Goal: Transaction & Acquisition: Purchase product/service

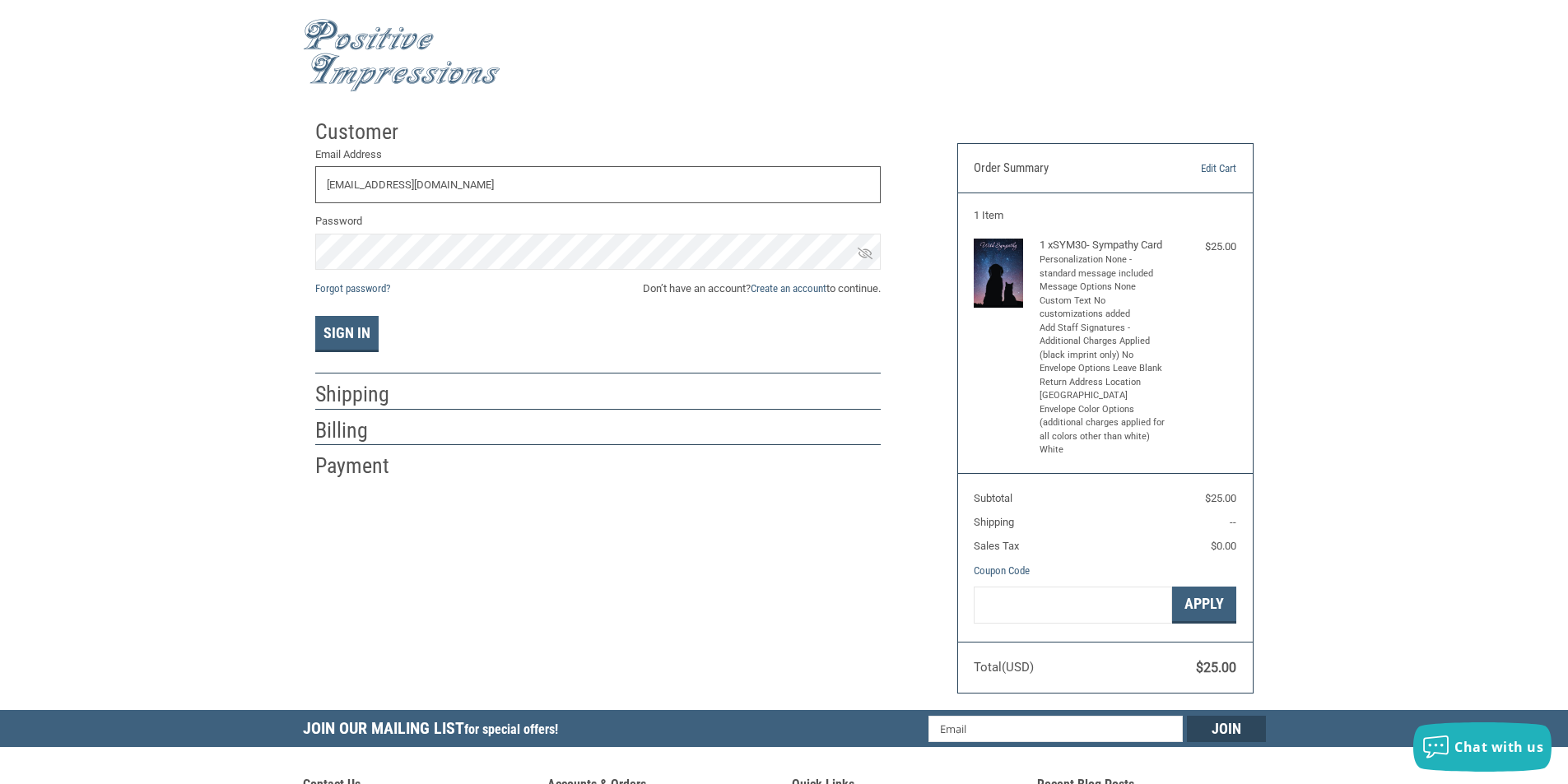
type input "[EMAIL_ADDRESS][DOMAIN_NAME]"
click at [353, 336] on button "Sign In" at bounding box center [346, 334] width 63 height 36
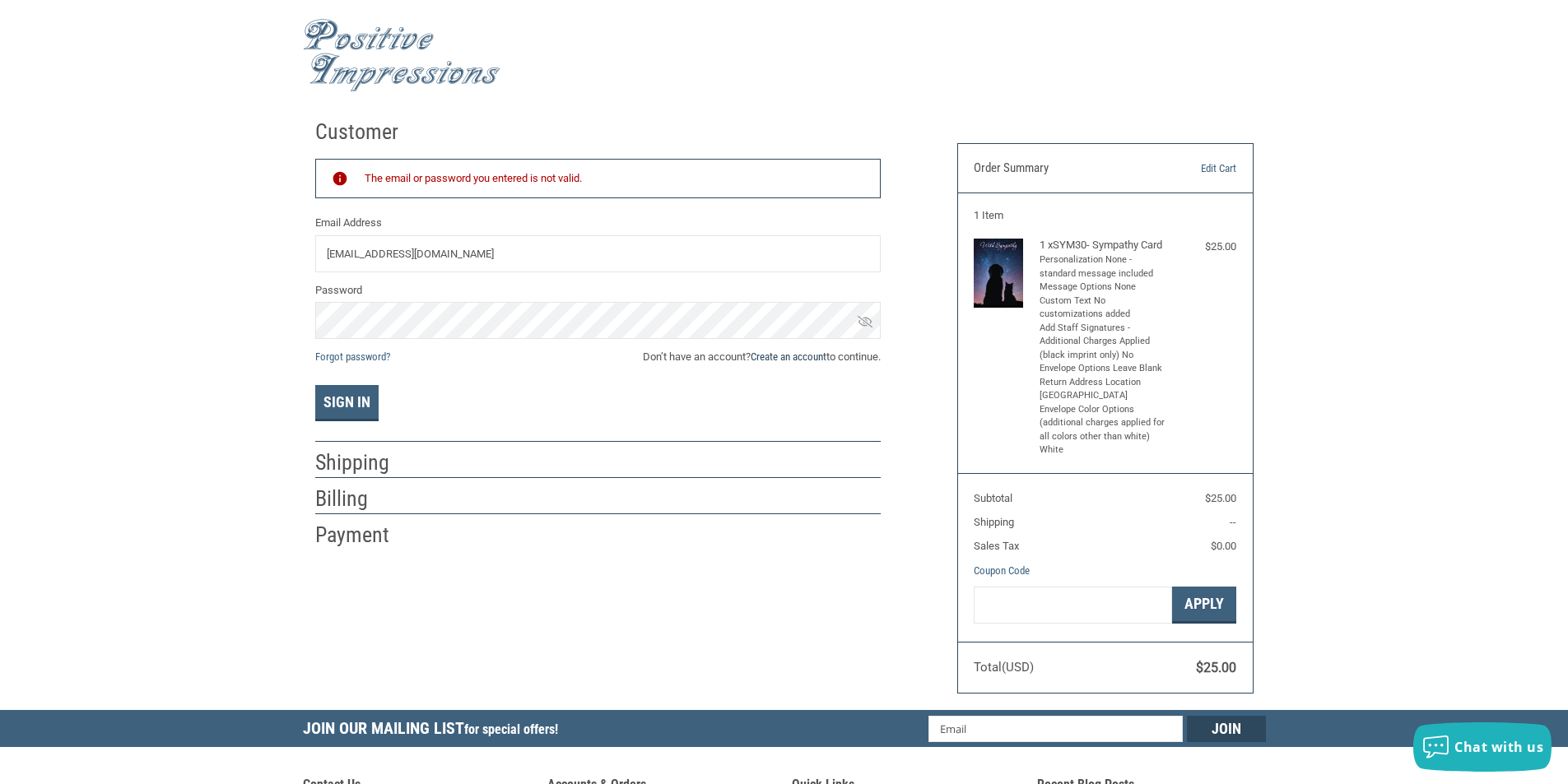
click at [793, 360] on link "Create an account" at bounding box center [788, 357] width 75 height 12
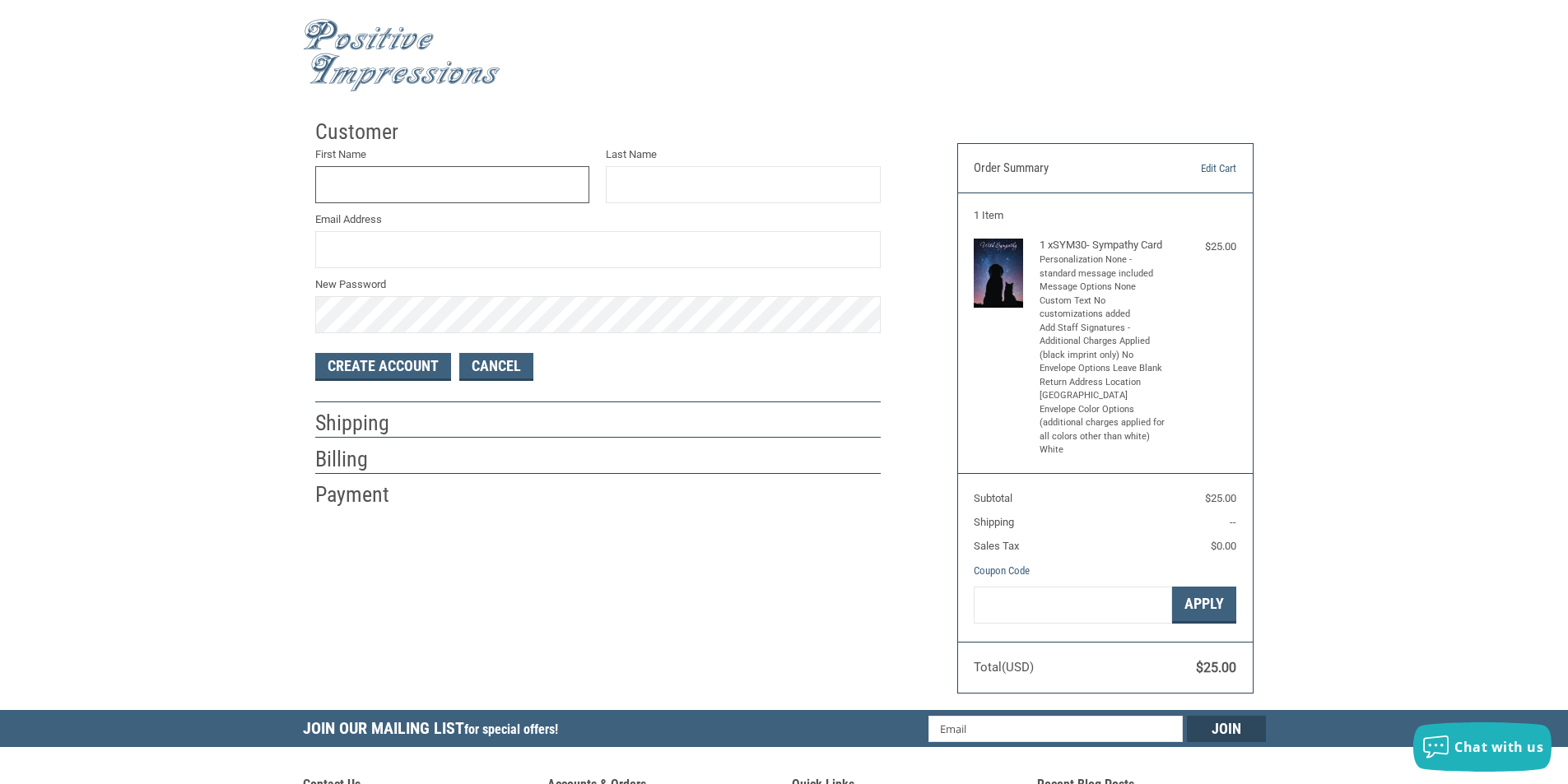
click at [454, 182] on input "First Name" at bounding box center [453, 185] width 275 height 37
type input "MELODIE"
type input "SIMMONS"
type input "CLIENTSERVICE@MORRISVILLEVET.COM"
click at [410, 359] on button "Create Account" at bounding box center [383, 368] width 136 height 28
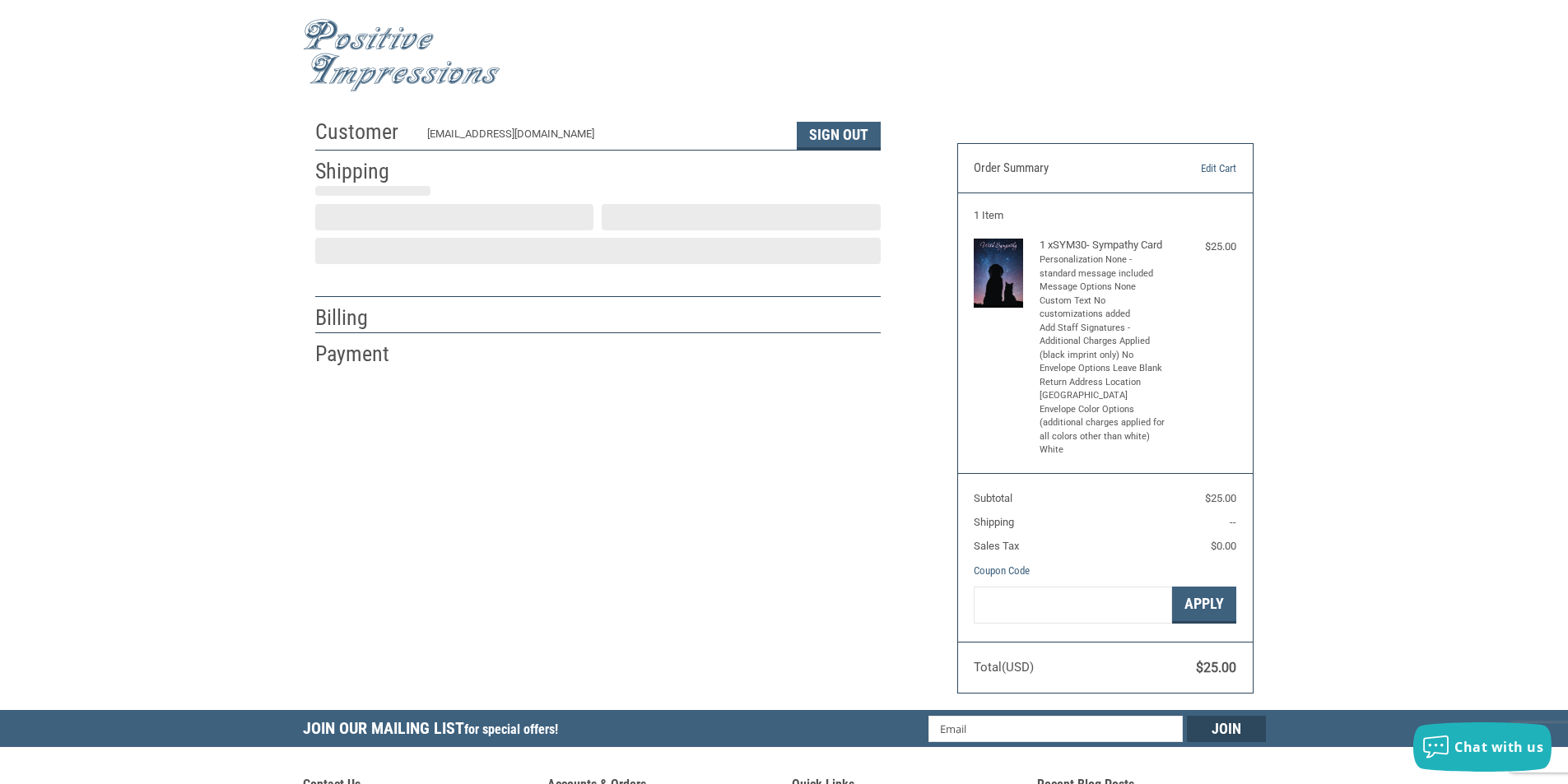
select select "US"
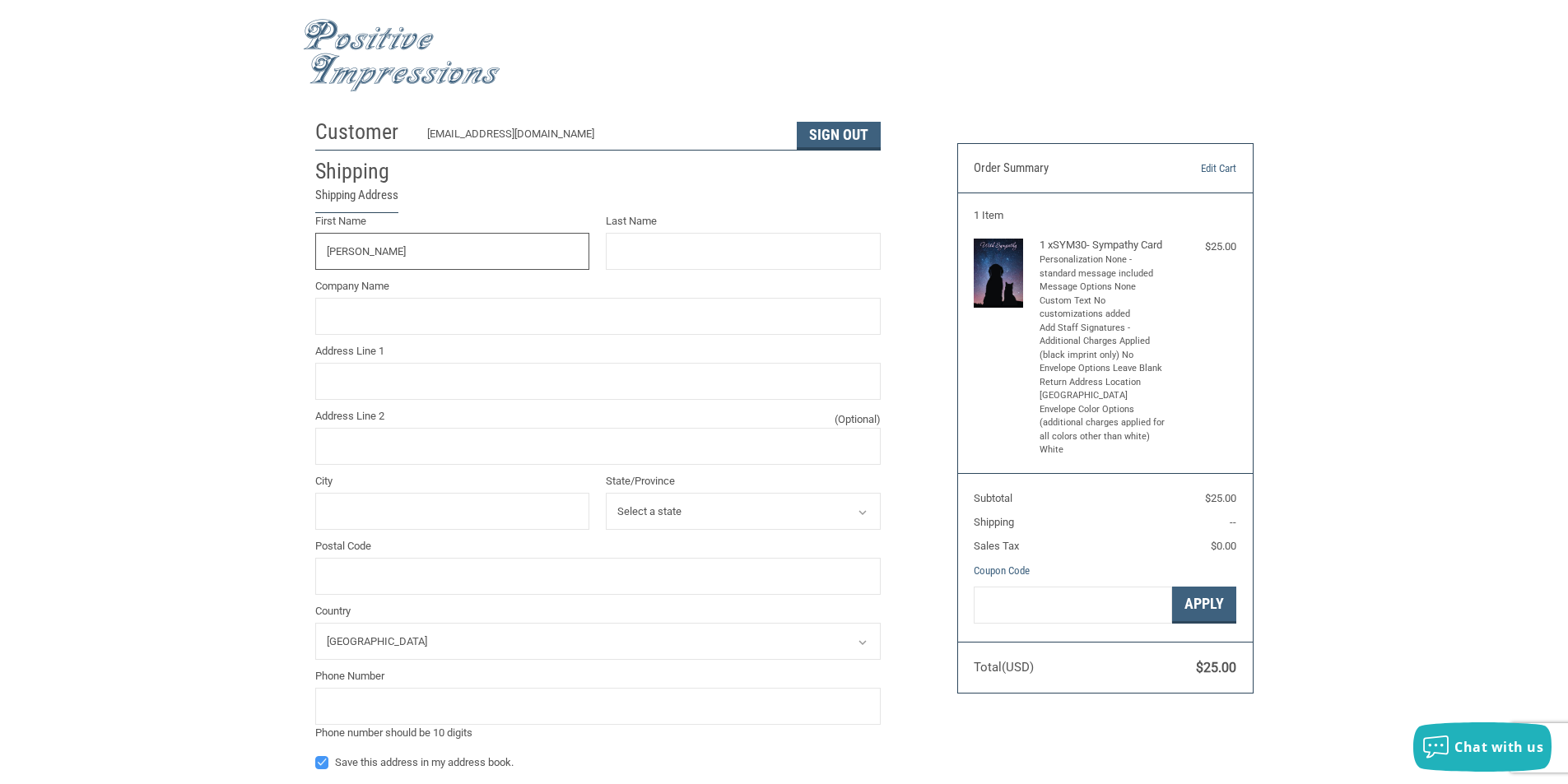
type input "MELODIE"
type input "SIMMONS"
click at [424, 321] on input "MORRISVILLE VETWRINARY HOSPITAL" at bounding box center [598, 317] width 566 height 37
type input "MORRISVILLE VETERINARY HOSPITAL"
click at [354, 389] on input "Address Line 1" at bounding box center [598, 382] width 566 height 37
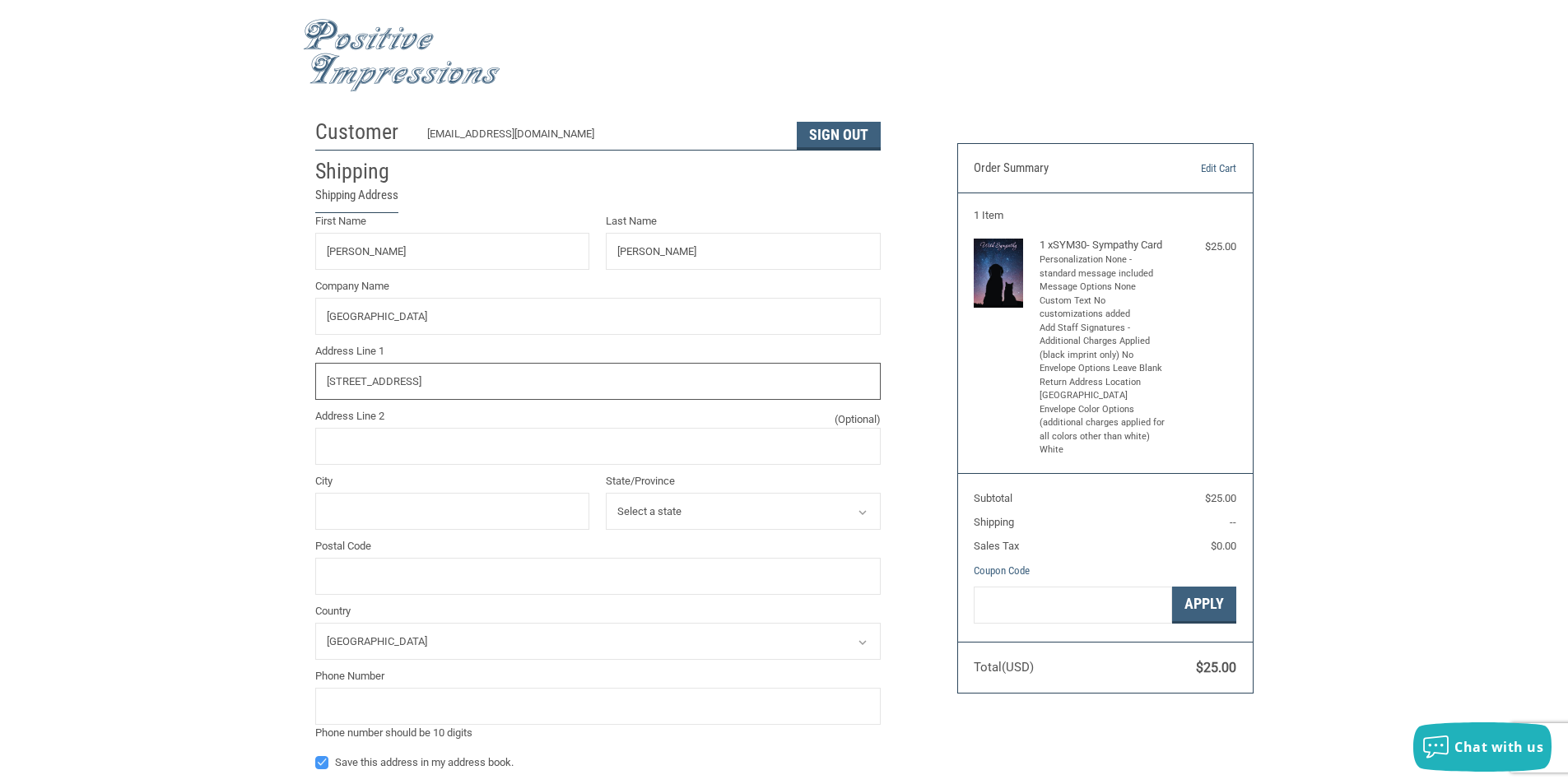
type input "822 W. TRENTON AVE"
type input "MORRISVILLE"
select select "PA"
type input "19067"
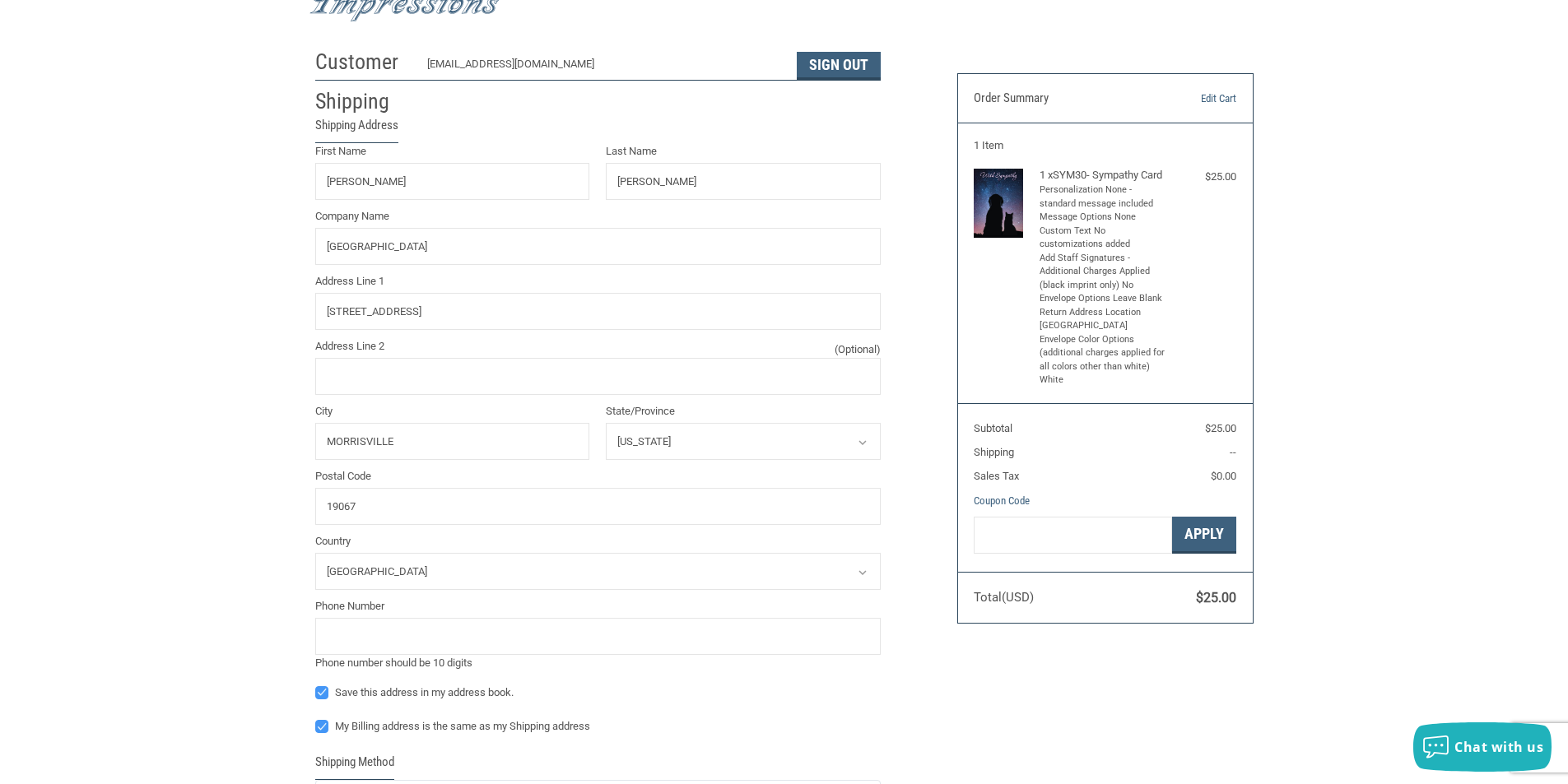
scroll to position [164, 0]
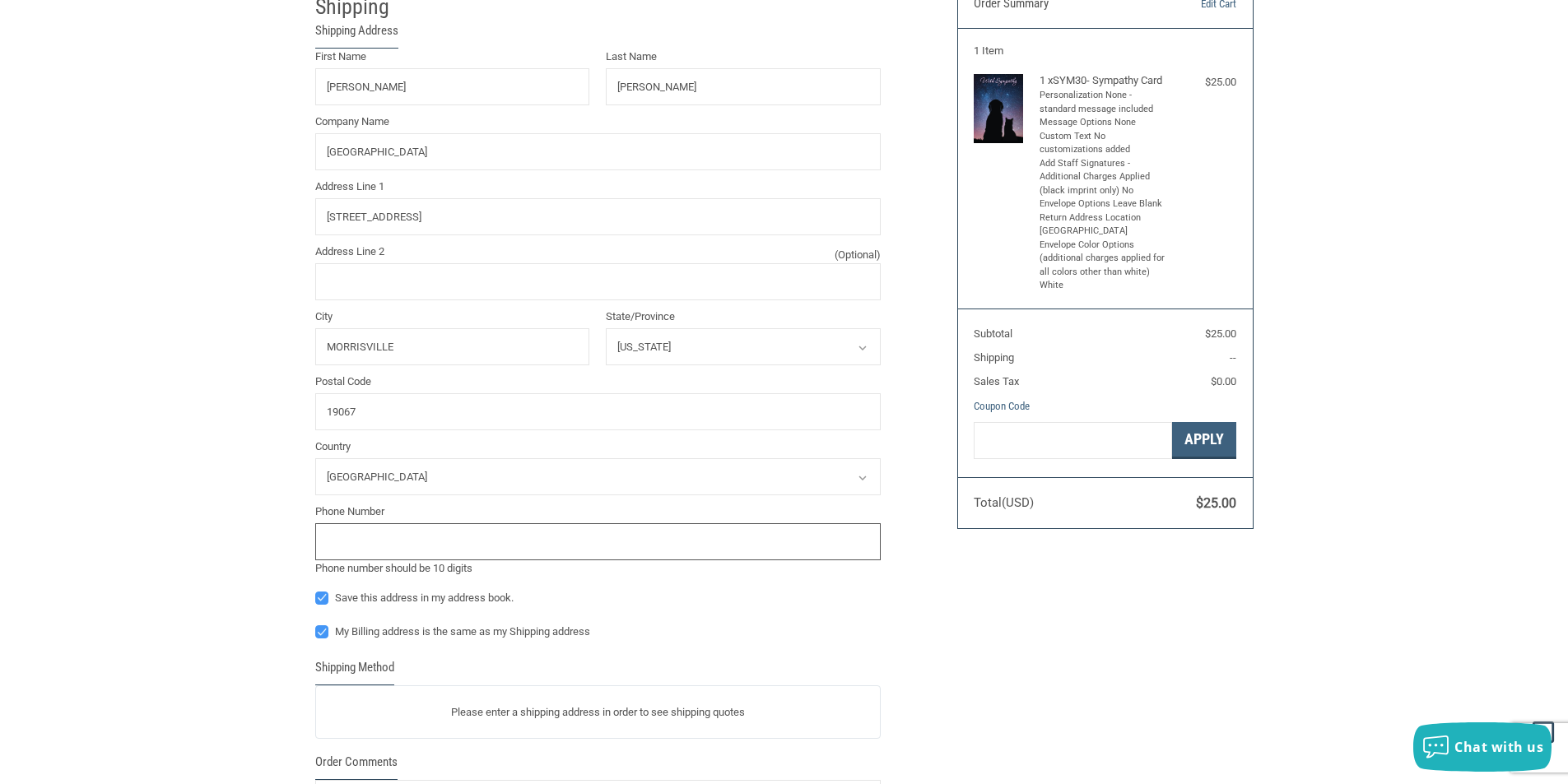
click at [360, 535] on input "tel" at bounding box center [598, 542] width 566 height 37
type input "2152955009"
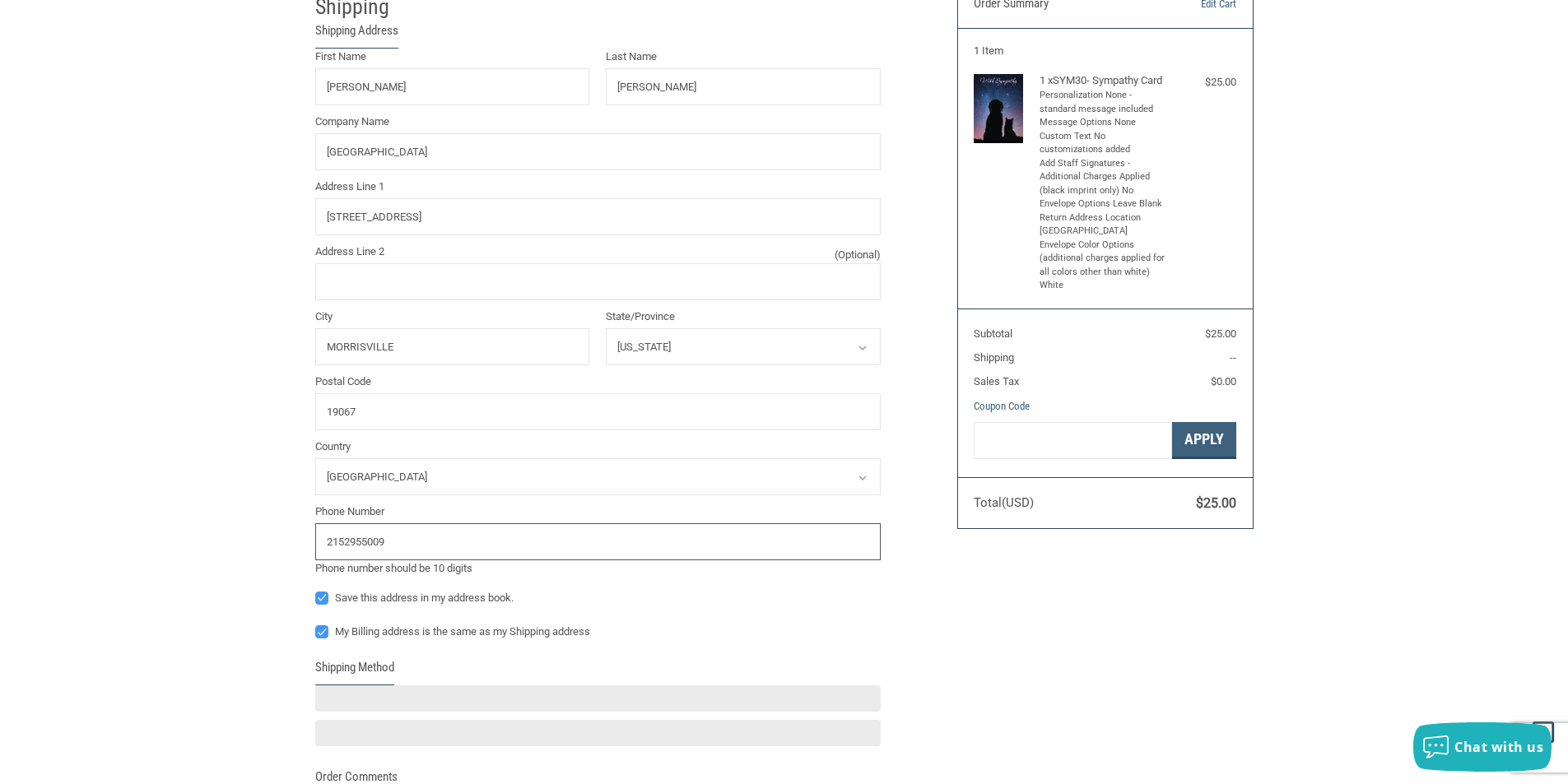
click at [344, 546] on input "2152955009" at bounding box center [598, 542] width 566 height 37
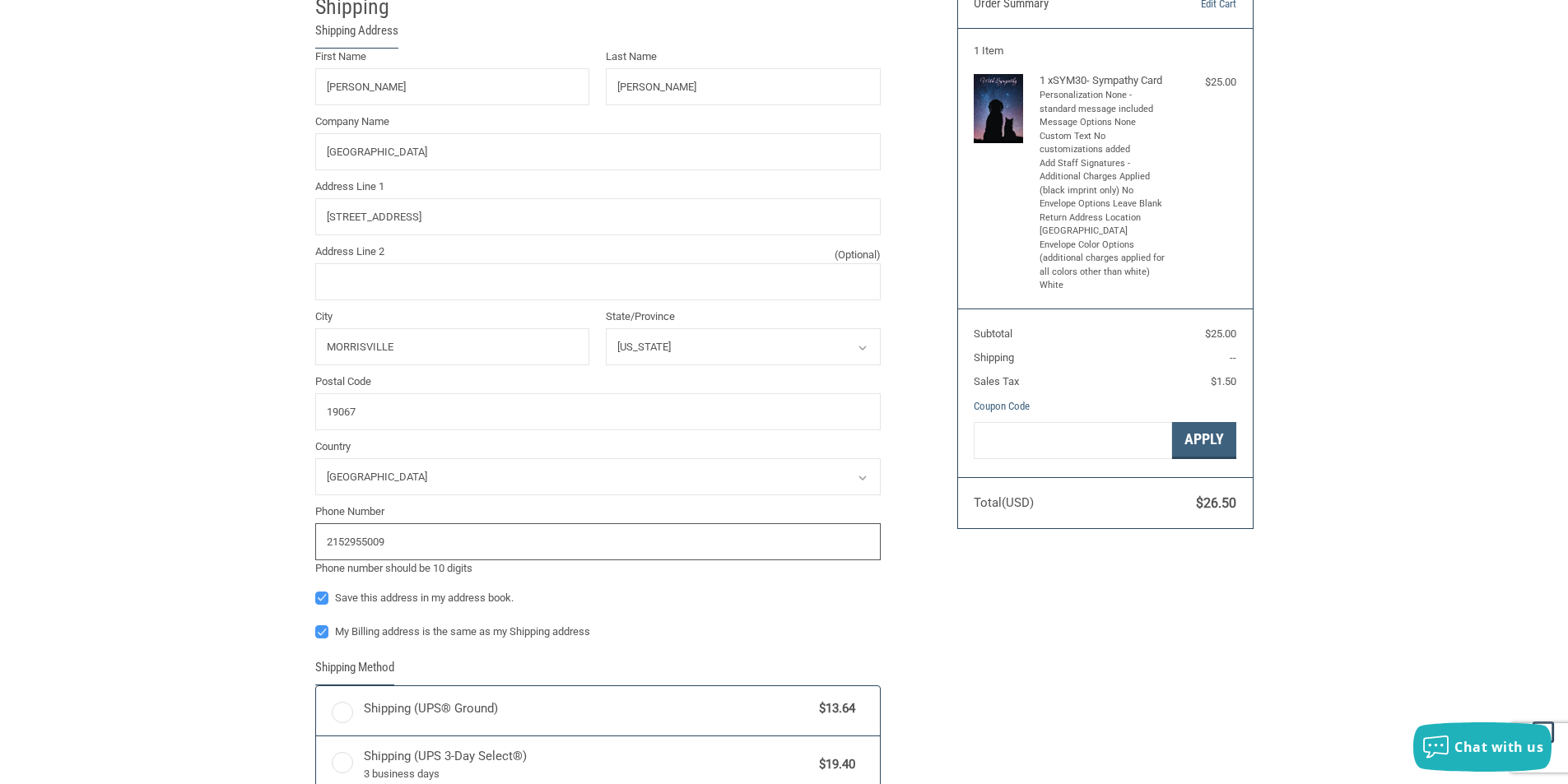
radio input "true"
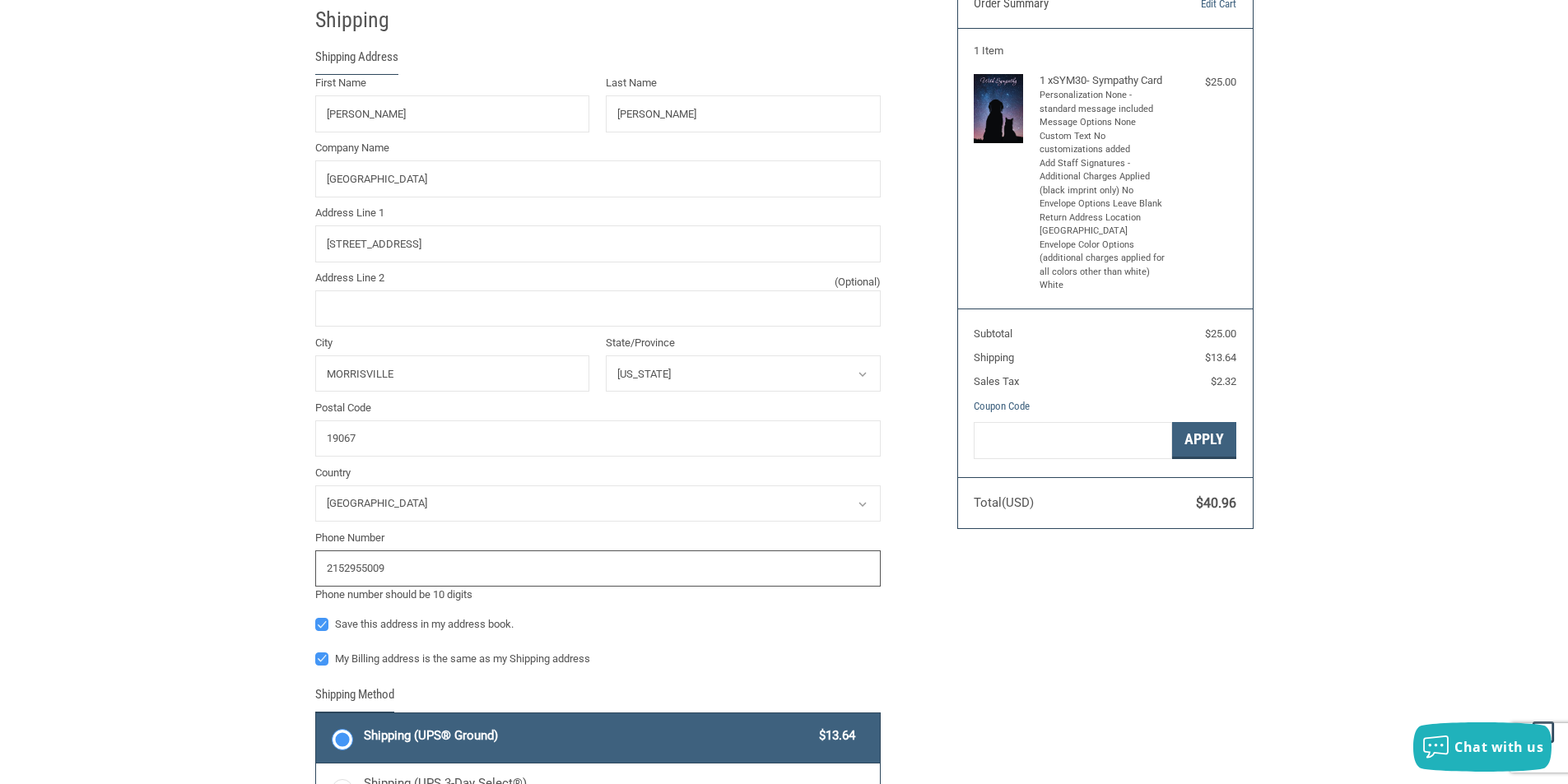
click at [360, 573] on input "2152955009" at bounding box center [598, 569] width 566 height 37
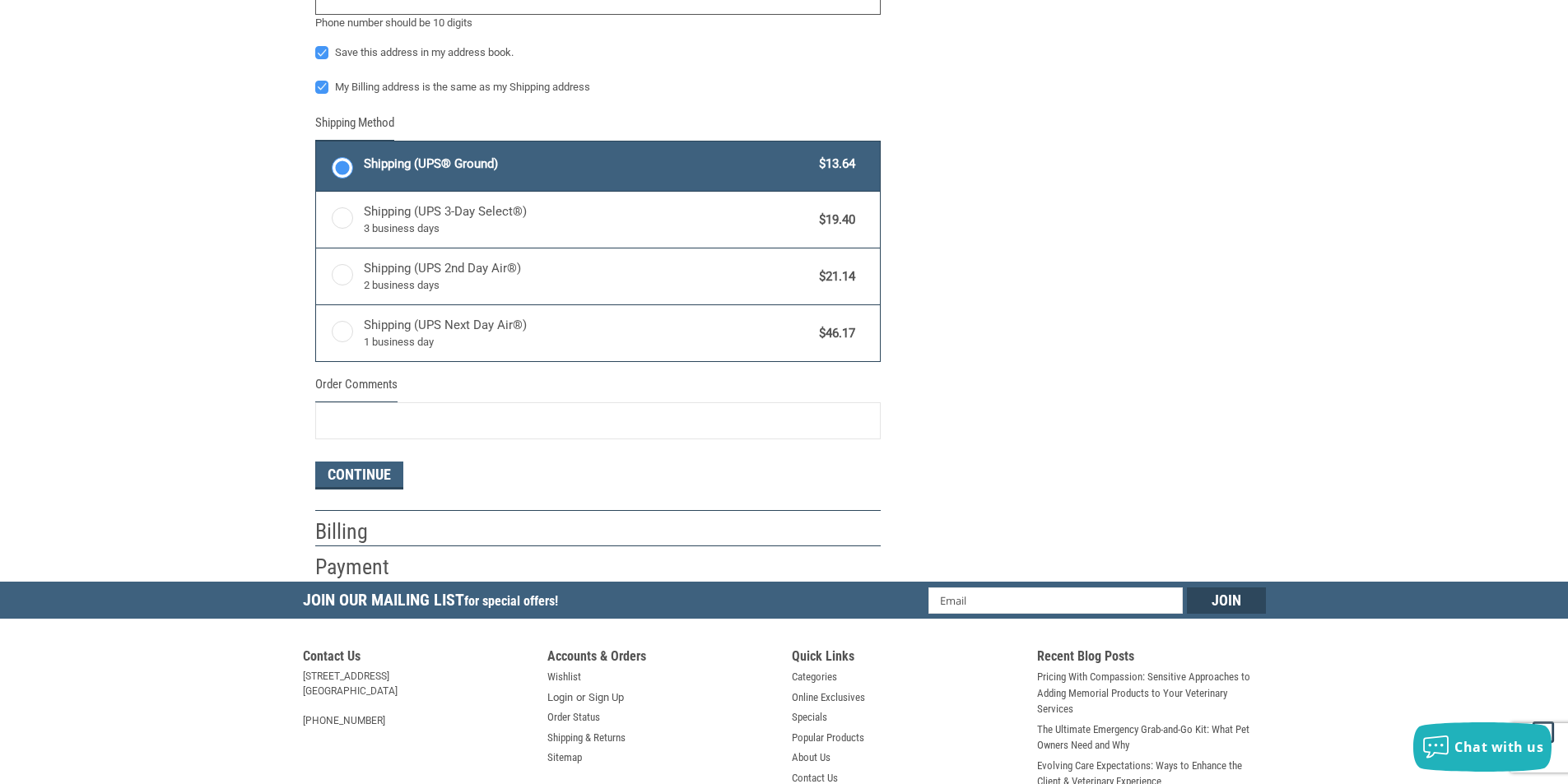
scroll to position [740, 0]
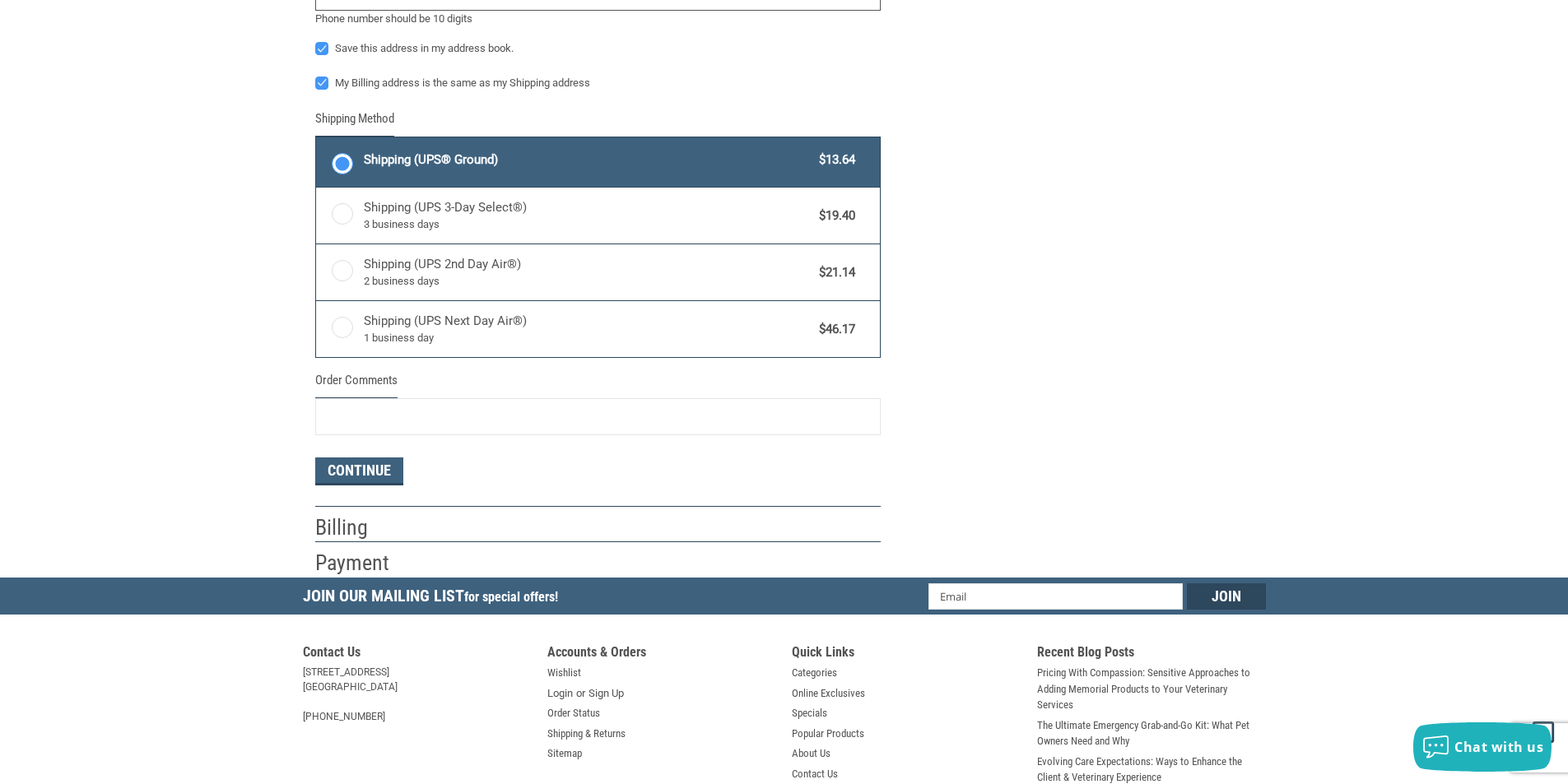
type input "2152955009"
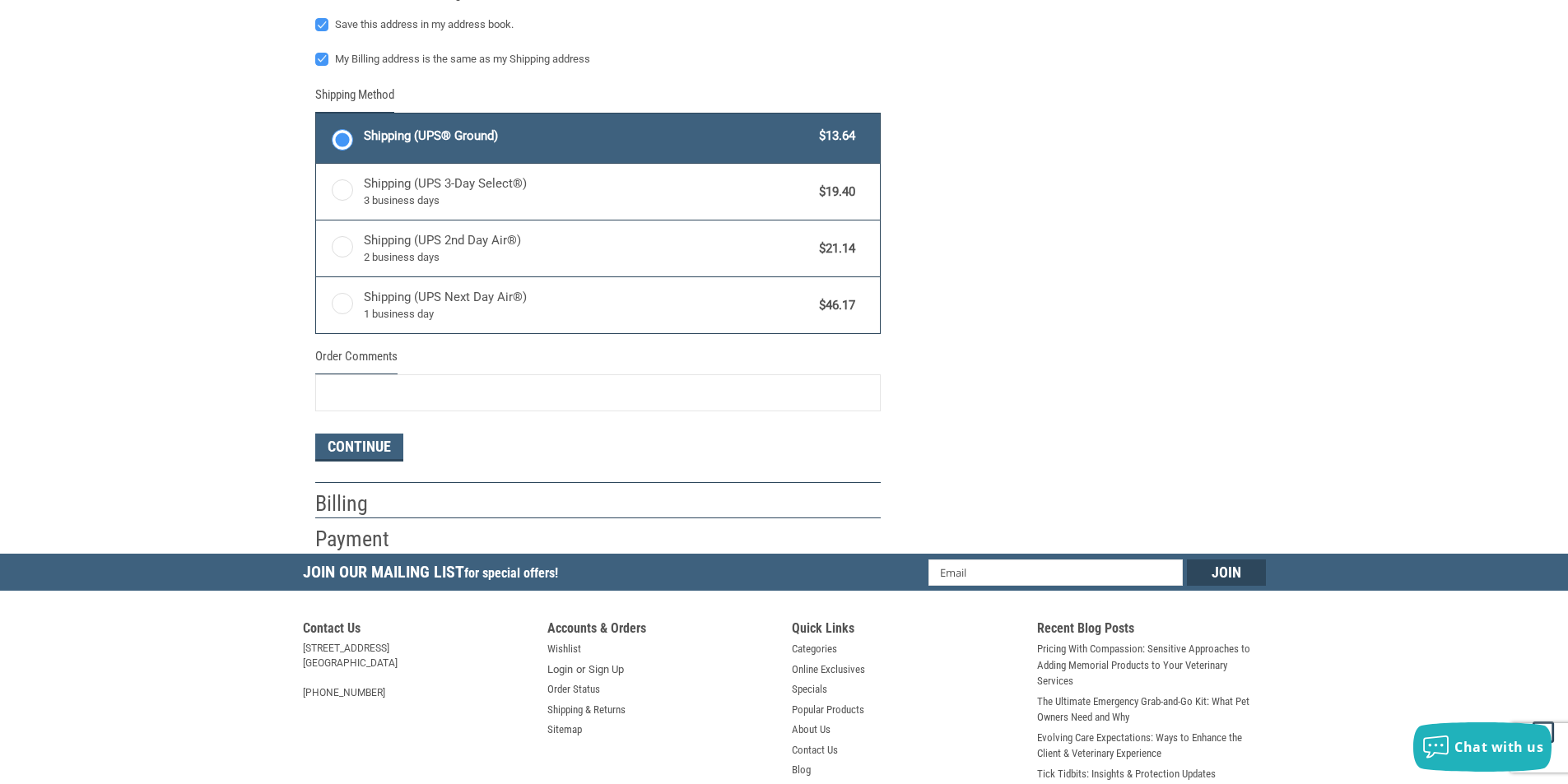
scroll to position [683, 0]
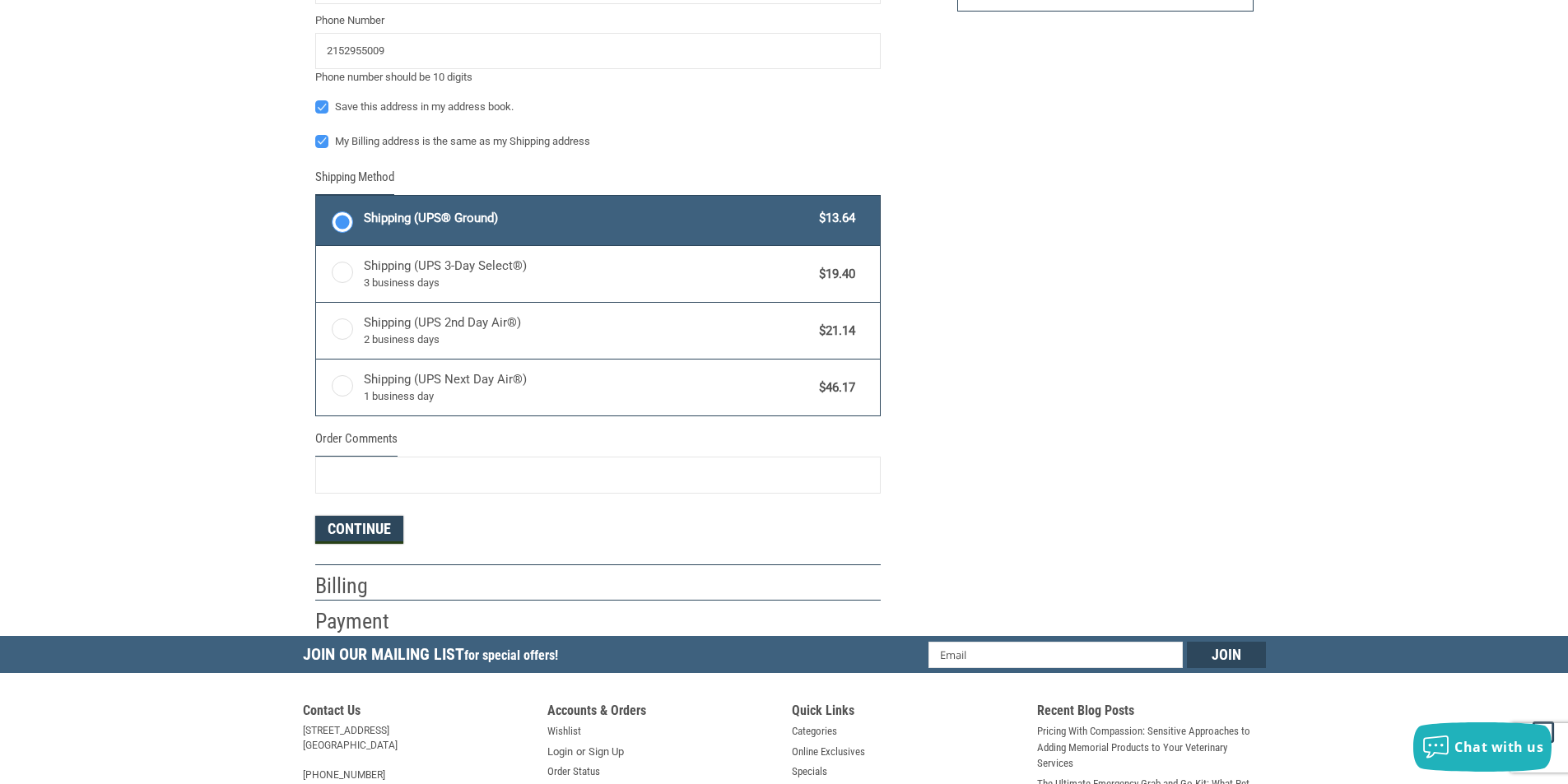
click at [354, 531] on button "Continue" at bounding box center [359, 530] width 88 height 28
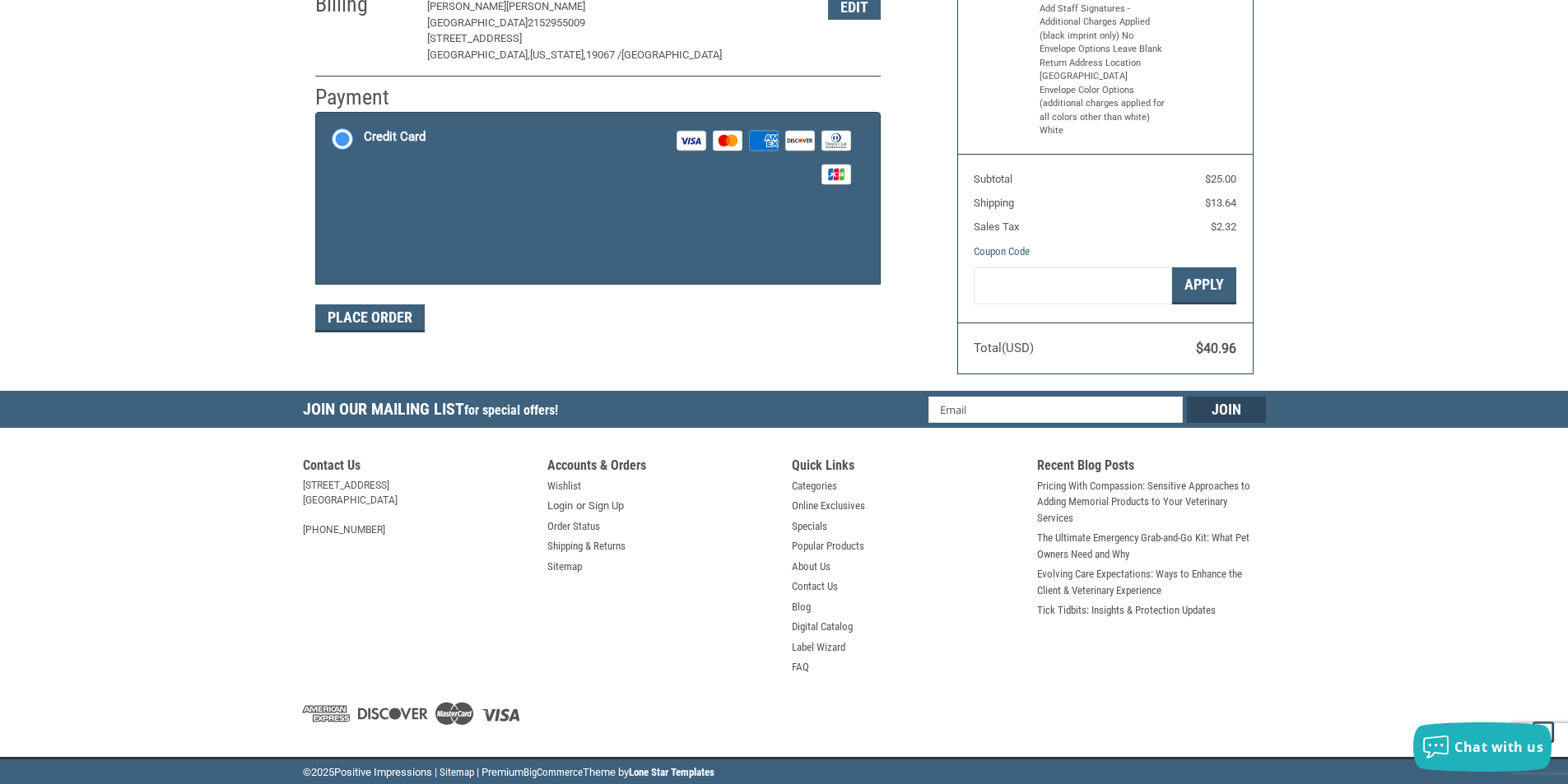
scroll to position [249, 0]
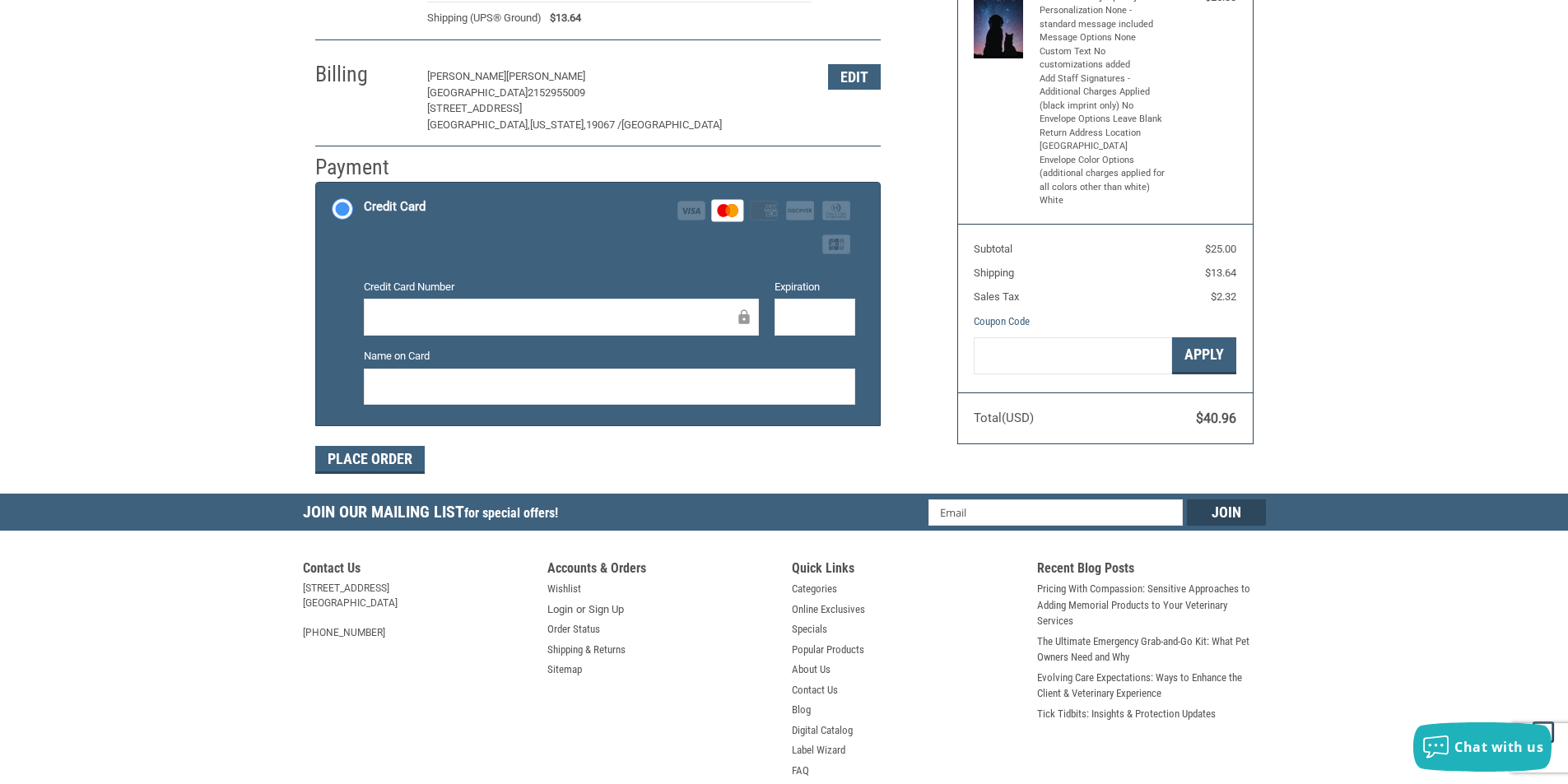
click at [380, 446] on form "Payment Methods Credit Card Credit Card Visa Master Amex Discover Diners Club J…" at bounding box center [598, 328] width 566 height 292
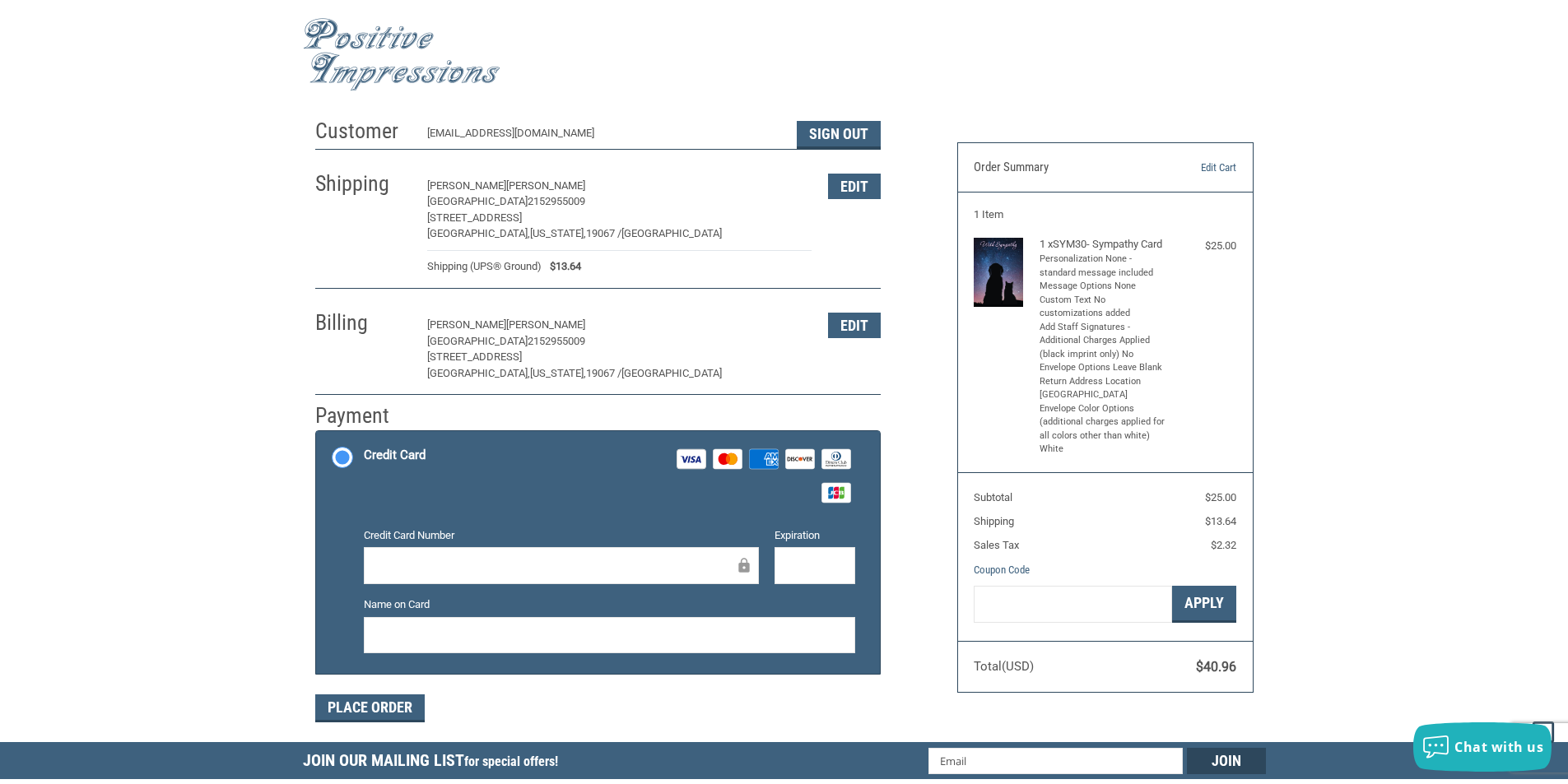
scroll to position [0, 0]
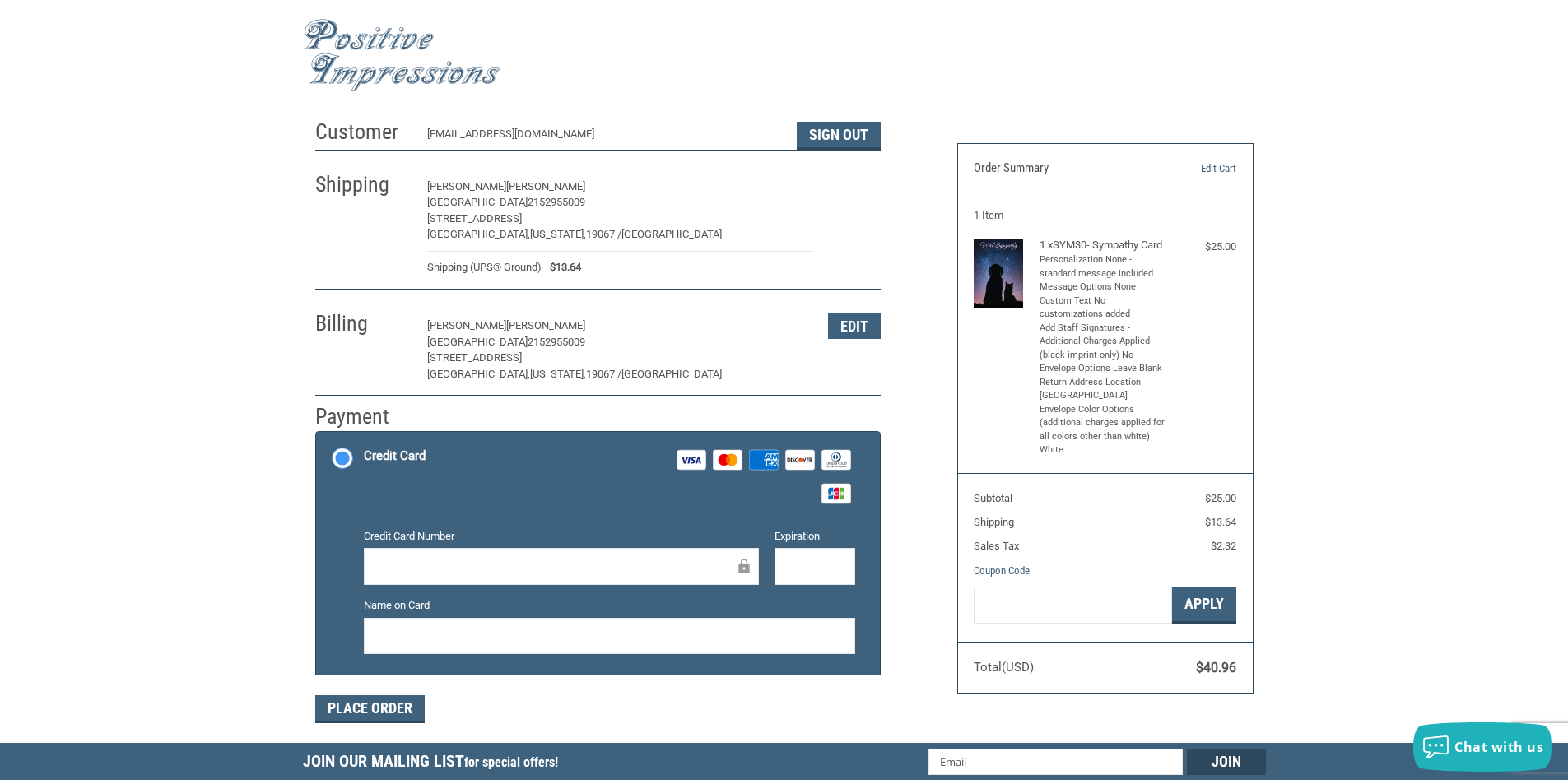
click at [856, 199] on button "Edit" at bounding box center [854, 187] width 52 height 26
select select "PA"
select select "US"
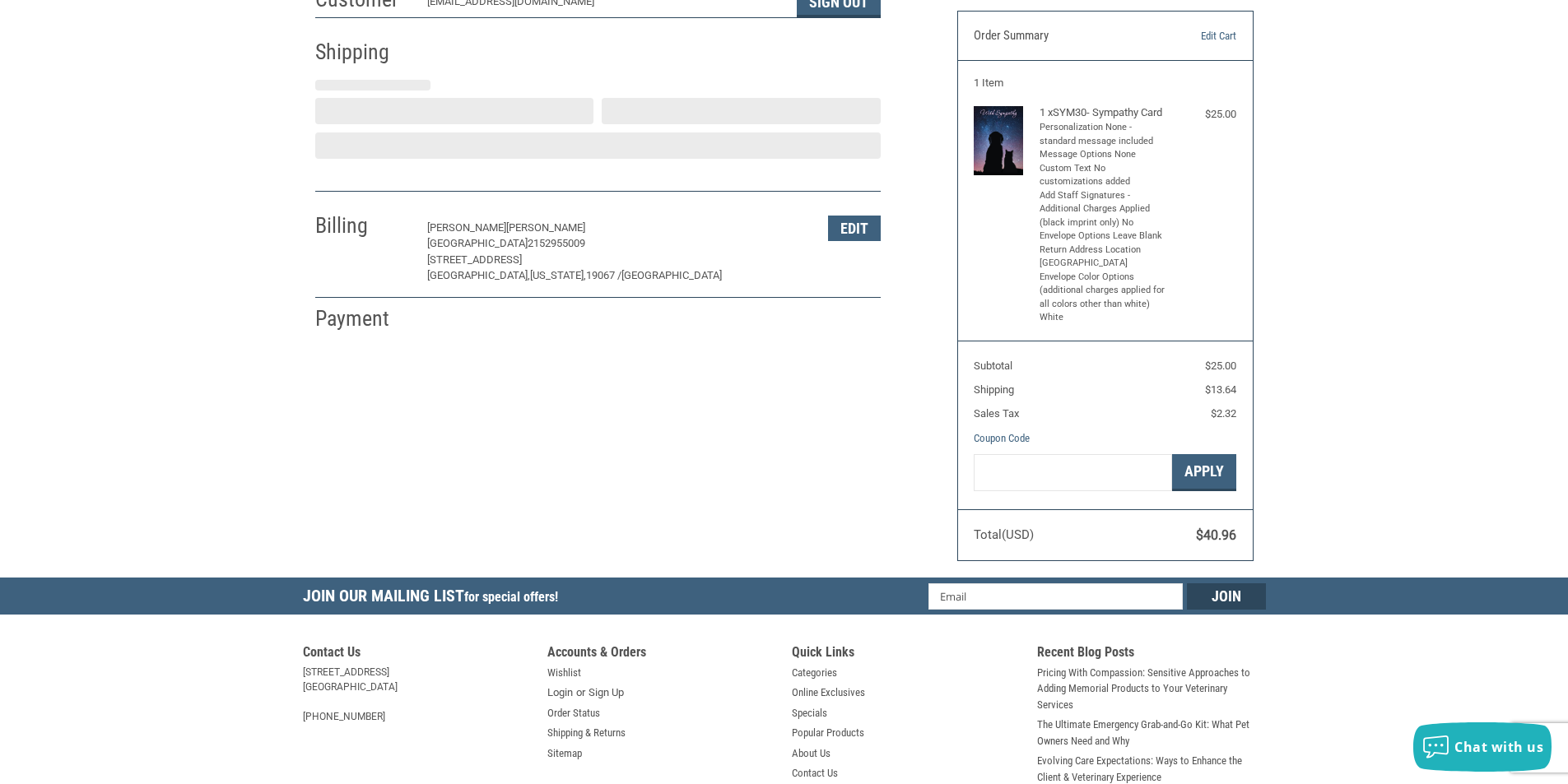
scroll to position [152, 0]
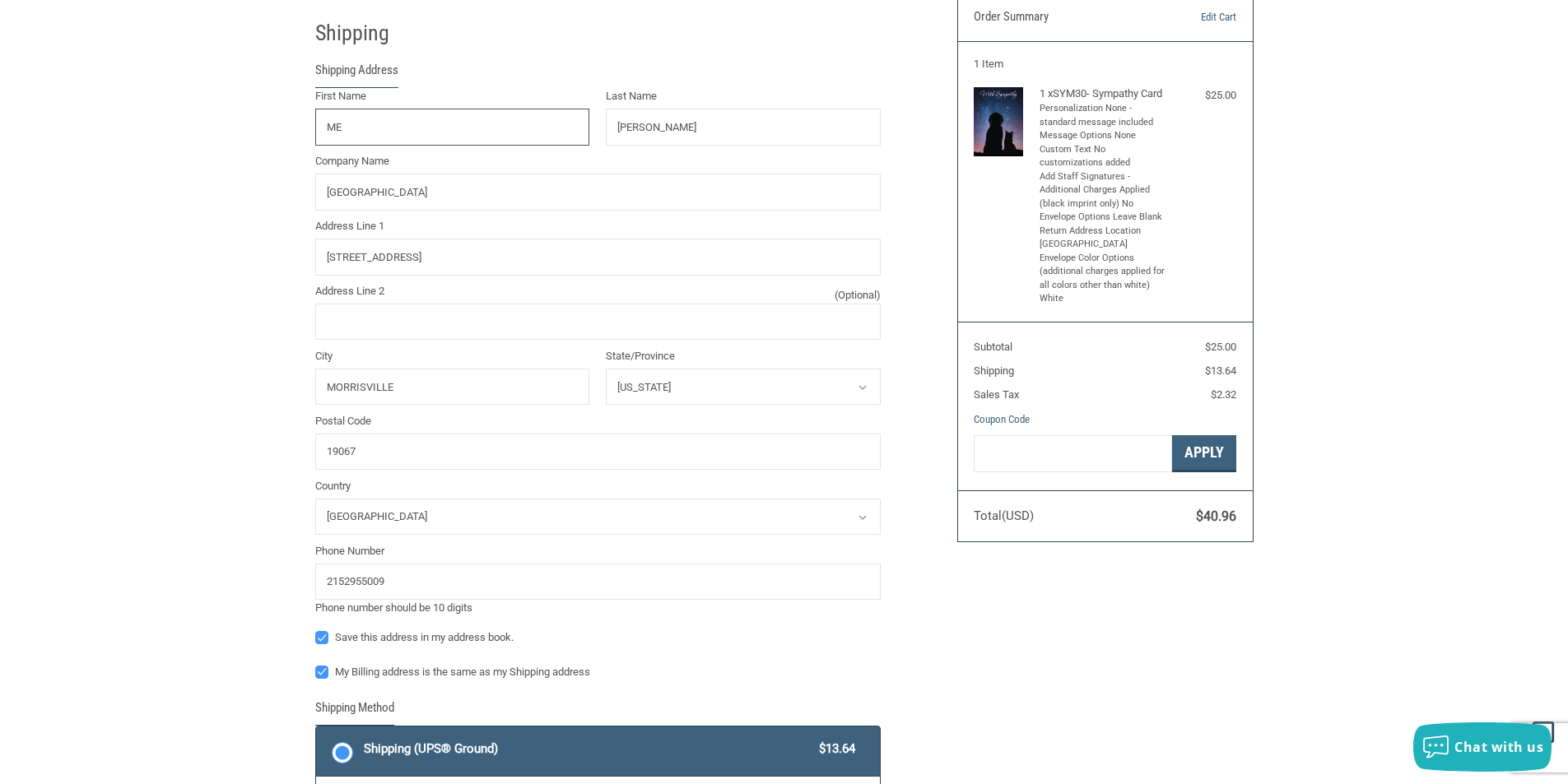
type input "M"
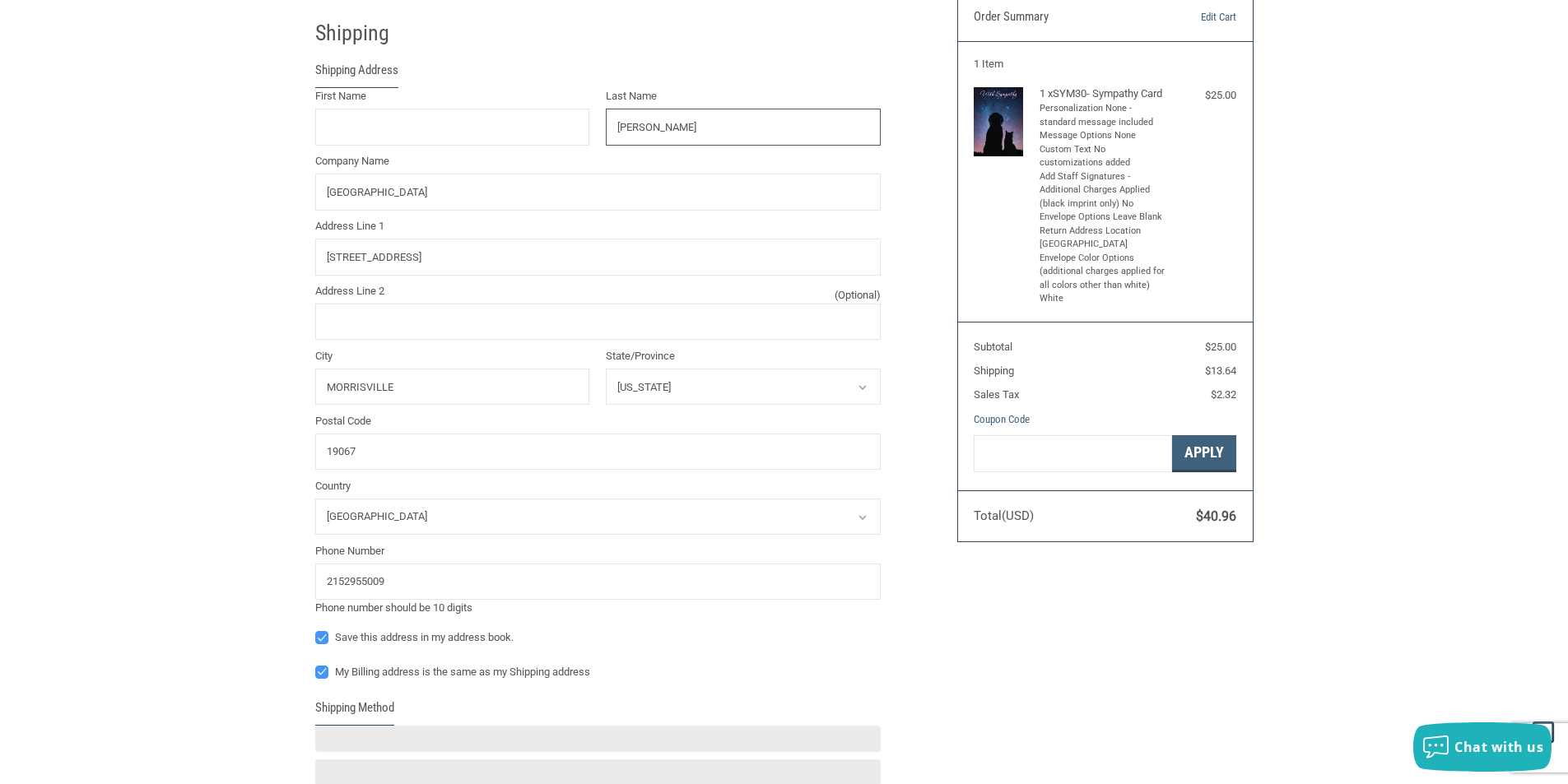
drag, startPoint x: 730, startPoint y: 136, endPoint x: 503, endPoint y: 132, distance: 227.0
click at [518, 133] on div "First Name Last Name SIMMONS Company Name MORRISVILLE VETERINARY HOSPITAL Addre…" at bounding box center [598, 352] width 582 height 528
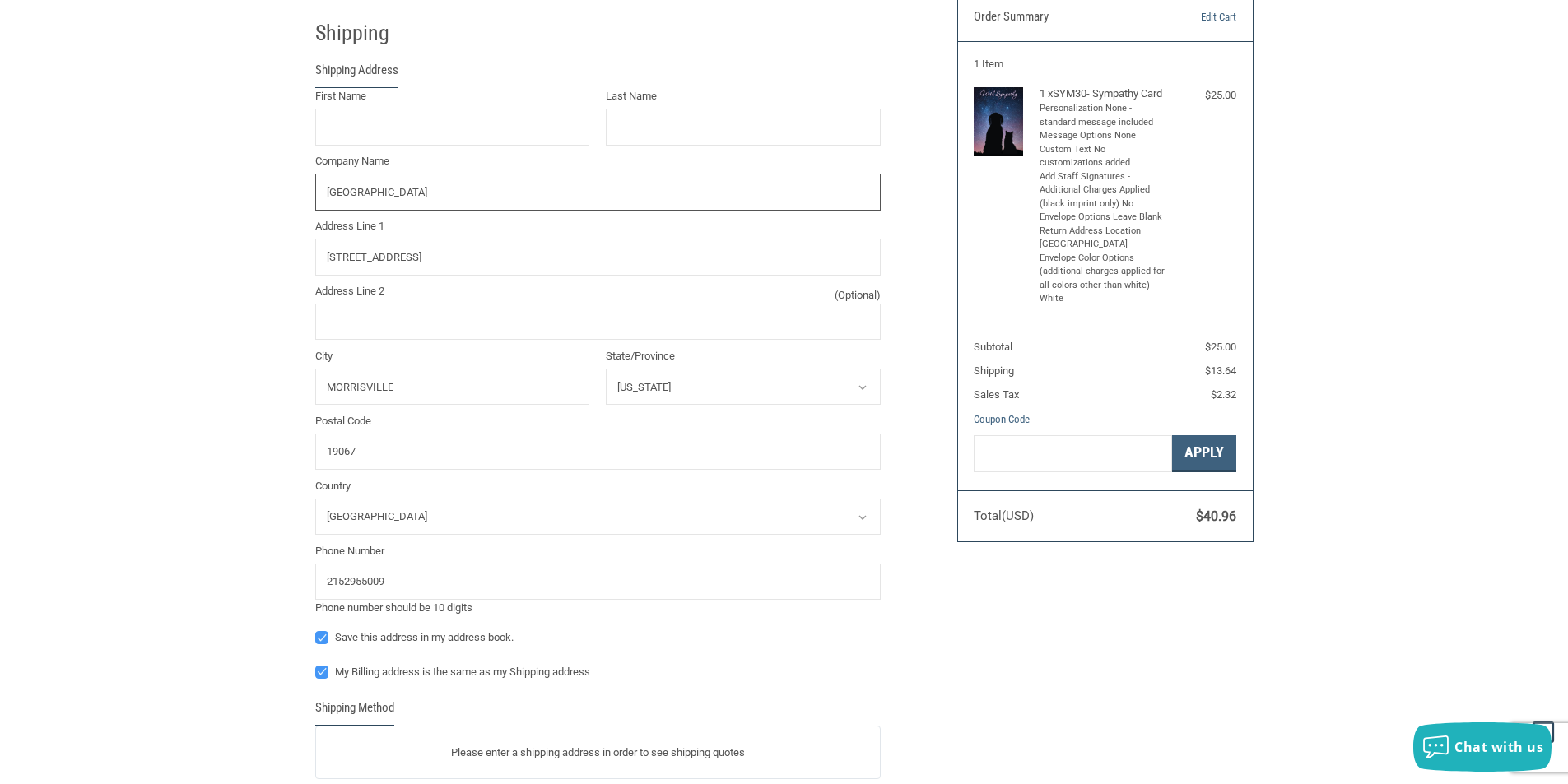
drag, startPoint x: 542, startPoint y: 197, endPoint x: 159, endPoint y: 185, distance: 383.2
click at [160, 185] on div "Customer CLIENTSERVICE@MORRISVILLEVET.COM Sign Out Shipping Shipping Address Fi…" at bounding box center [784, 515] width 1568 height 1111
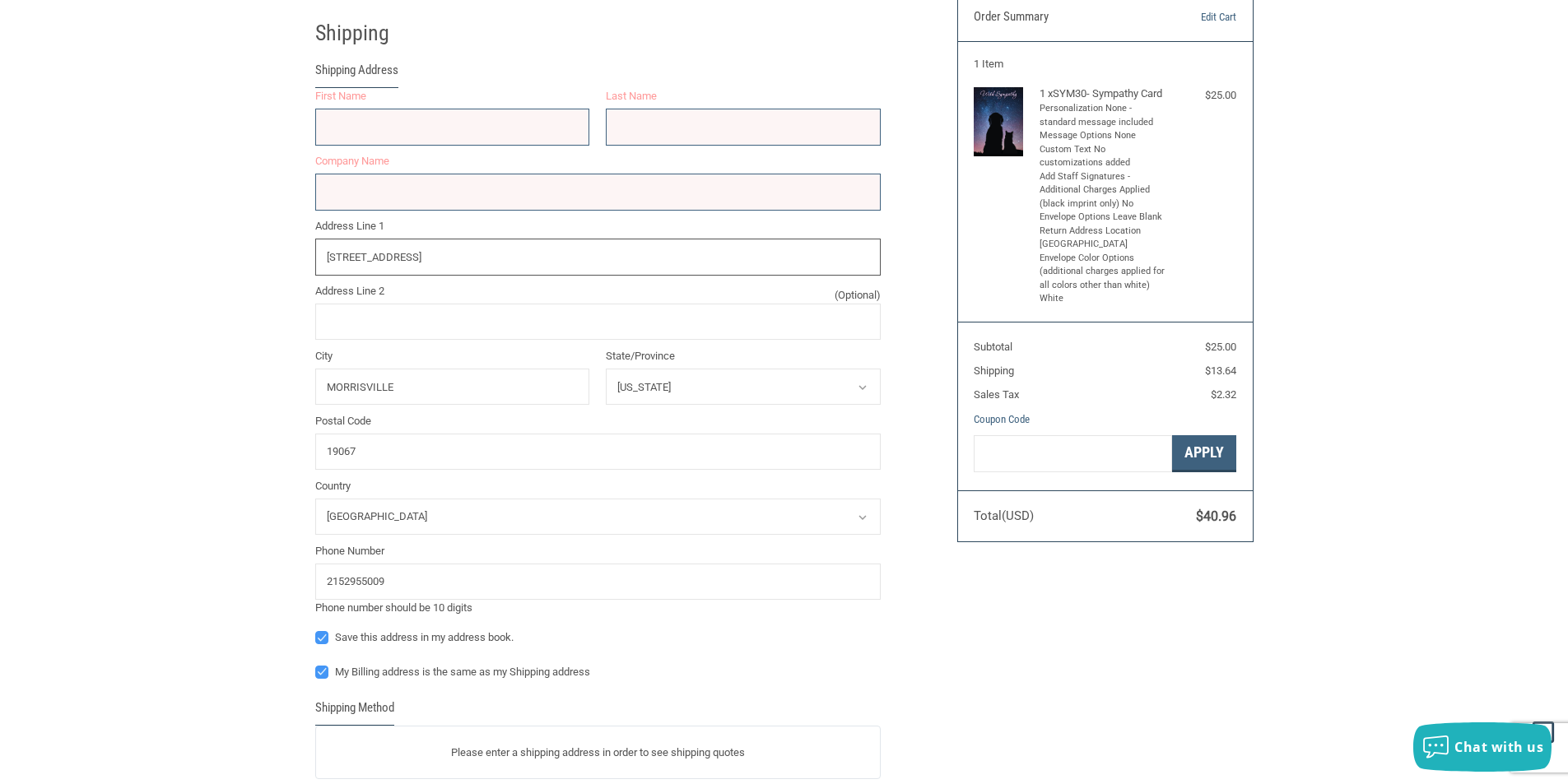
drag, startPoint x: 529, startPoint y: 265, endPoint x: 209, endPoint y: 250, distance: 320.4
click at [232, 250] on div "Customer CLIENTSERVICE@MORRISVILLEVET.COM Sign Out Shipping Shipping Address Fi…" at bounding box center [784, 515] width 1568 height 1111
drag, startPoint x: 486, startPoint y: 378, endPoint x: 281, endPoint y: 383, distance: 205.1
click at [288, 385] on div "Customer CLIENTSERVICE@MORRISVILLEVET.COM Sign Out Shipping Shipping Address Fi…" at bounding box center [784, 515] width 1568 height 1111
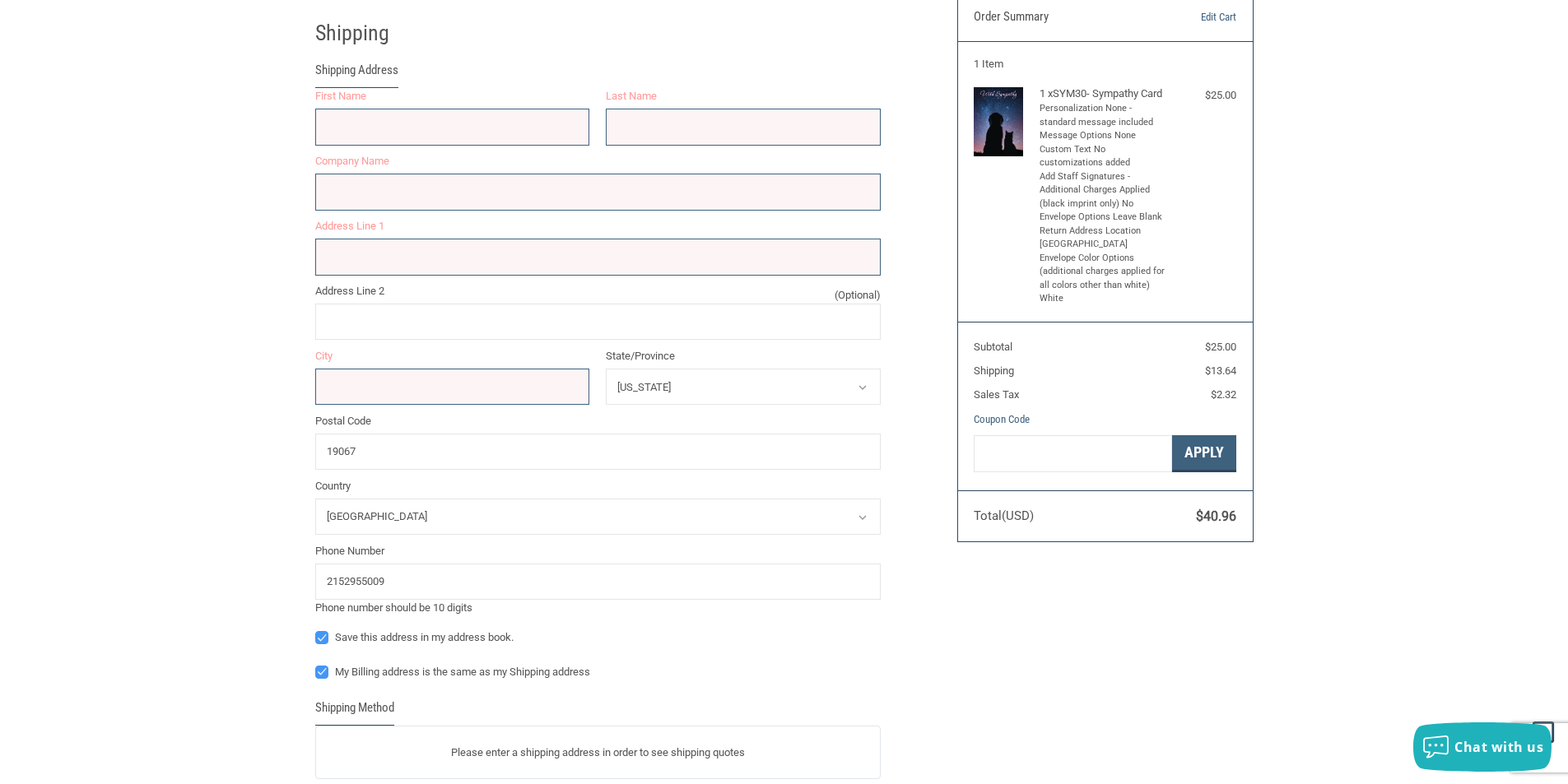
drag, startPoint x: 728, startPoint y: 376, endPoint x: 696, endPoint y: 394, distance: 36.7
click at [664, 392] on select "Select a state Alabama Alaska Arizona Arkansas California Colorado Connecticut …" at bounding box center [743, 387] width 275 height 37
drag, startPoint x: 696, startPoint y: 393, endPoint x: 467, endPoint y: 368, distance: 230.4
click at [475, 369] on div "First Name First Name is required Last Name Last Name is required Company Name …" at bounding box center [598, 352] width 582 height 528
click at [856, 389] on icon at bounding box center [862, 387] width 15 height 15
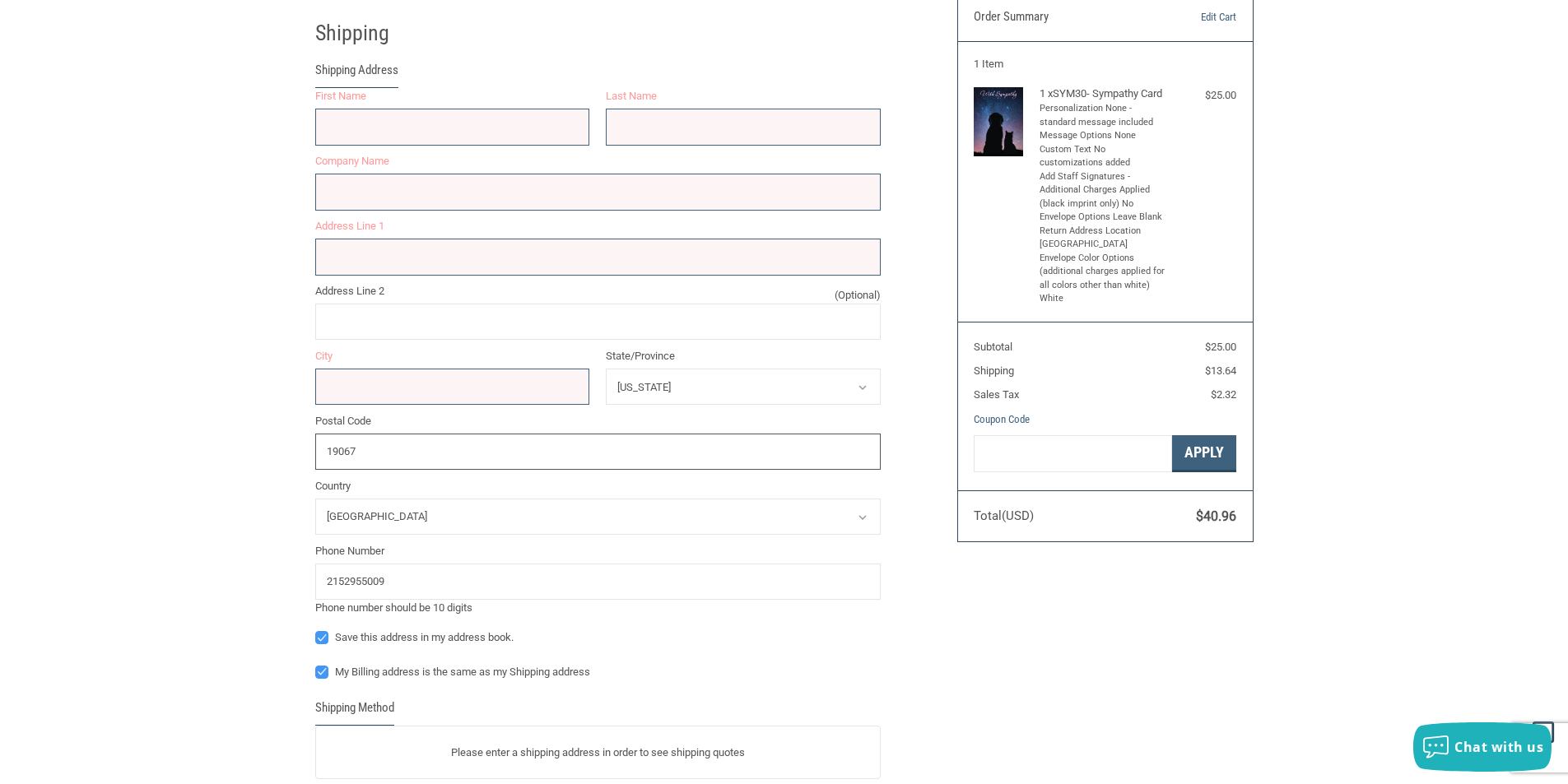
drag, startPoint x: 392, startPoint y: 440, endPoint x: 221, endPoint y: 451, distance: 171.4
click at [221, 451] on div "Customer CLIENTSERVICE@MORRISVILLEVET.COM Sign Out Shipping Shipping Address Fi…" at bounding box center [784, 515] width 1568 height 1111
drag, startPoint x: 400, startPoint y: 582, endPoint x: 175, endPoint y: 573, distance: 225.2
click at [172, 578] on div "Customer CLIENTSERVICE@MORRISVILLEVET.COM Sign Out Shipping Shipping Address Fi…" at bounding box center [784, 515] width 1568 height 1111
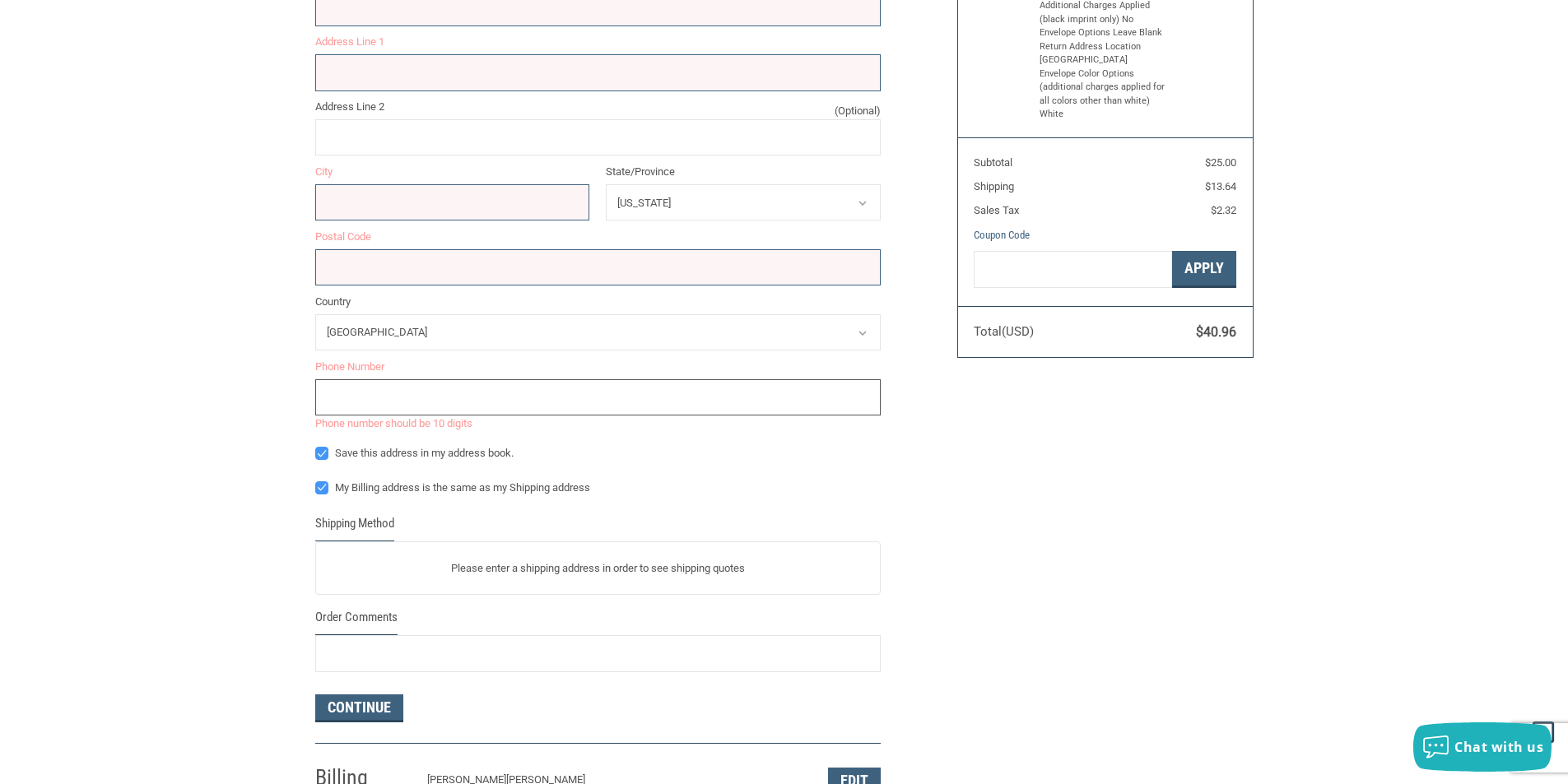
scroll to position [399, 0]
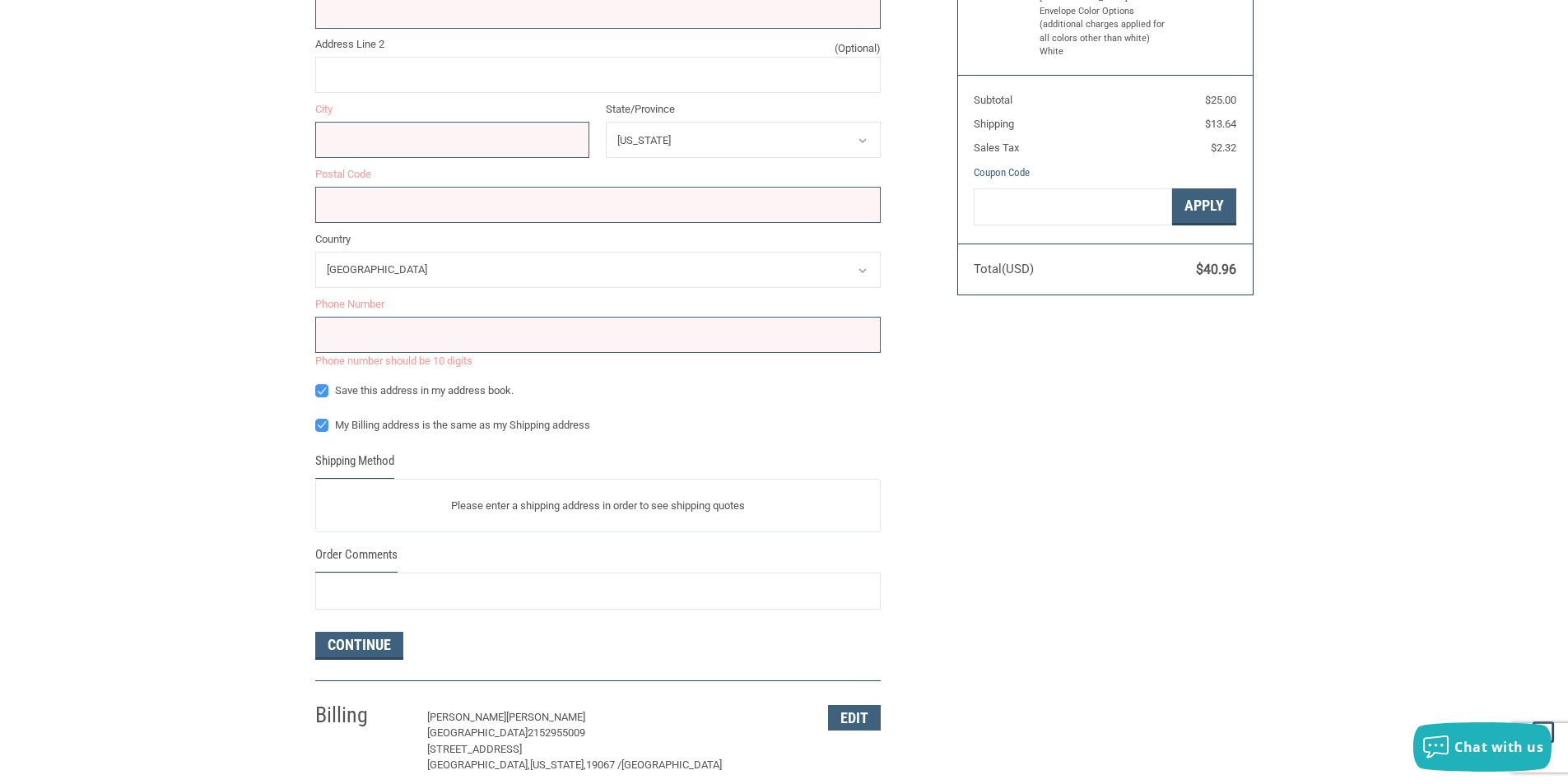
click at [323, 396] on label "Save this address in my address book." at bounding box center [598, 391] width 566 height 13
click at [316, 384] on input "Save this address in my address book." at bounding box center [315, 383] width 1 height 1
checkbox input "false"
click at [321, 430] on label "My Billing address is the same as my Shipping address" at bounding box center [598, 425] width 566 height 13
click at [316, 418] on input "My Billing address is the same as my Shipping address" at bounding box center [315, 417] width 1 height 1
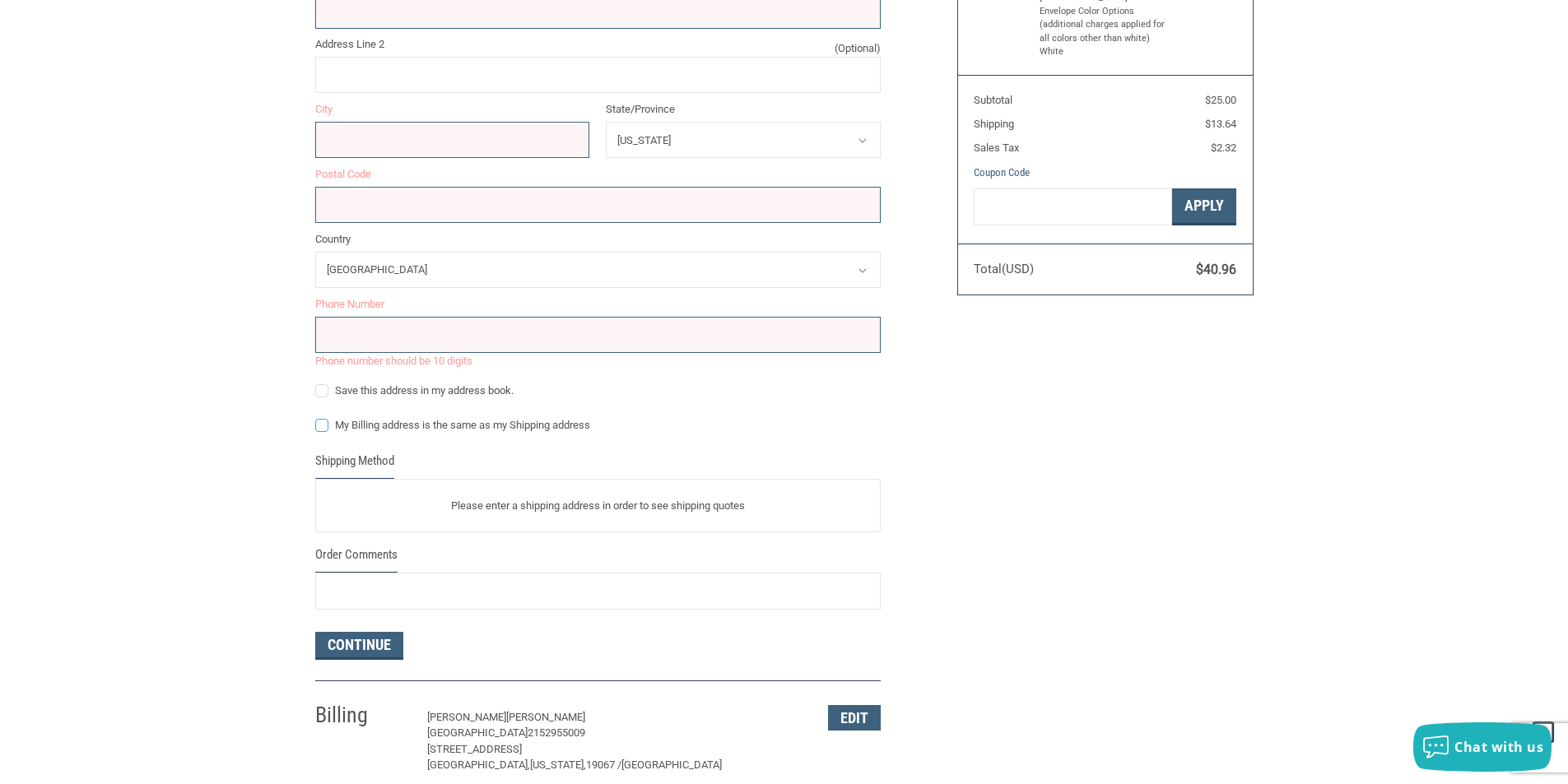
checkbox input "false"
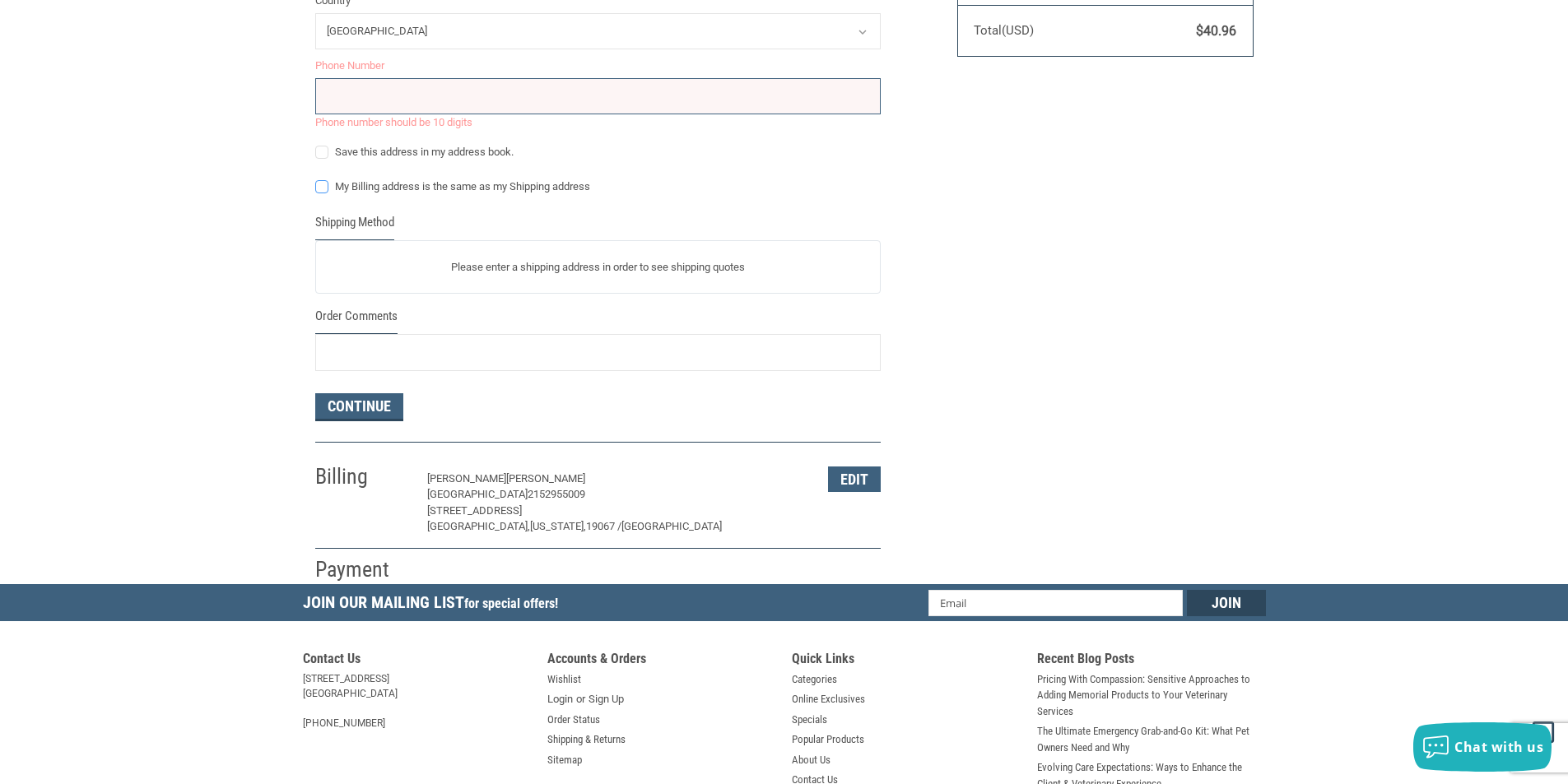
scroll to position [645, 0]
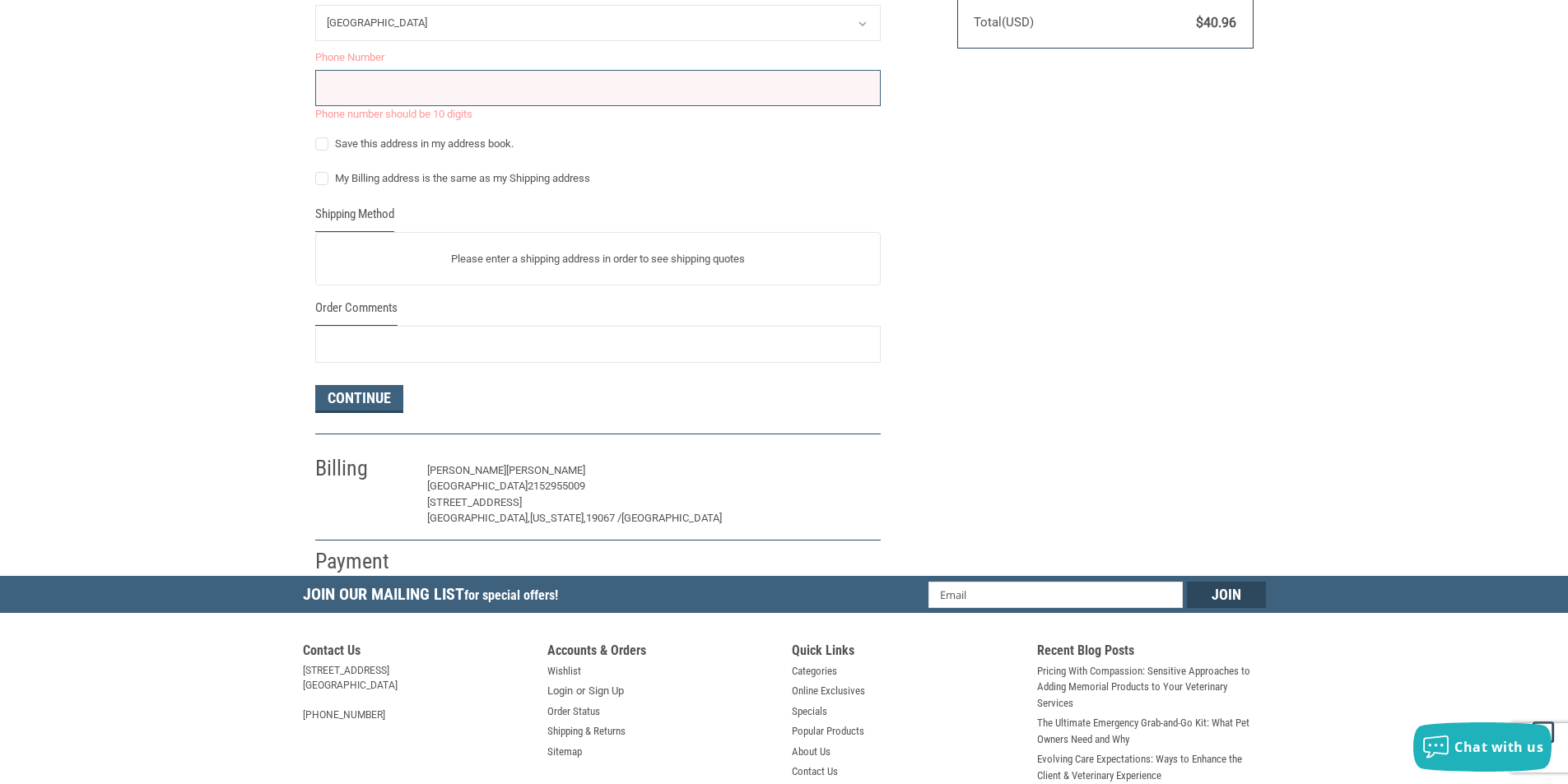
click at [851, 471] on button "Edit" at bounding box center [854, 471] width 52 height 26
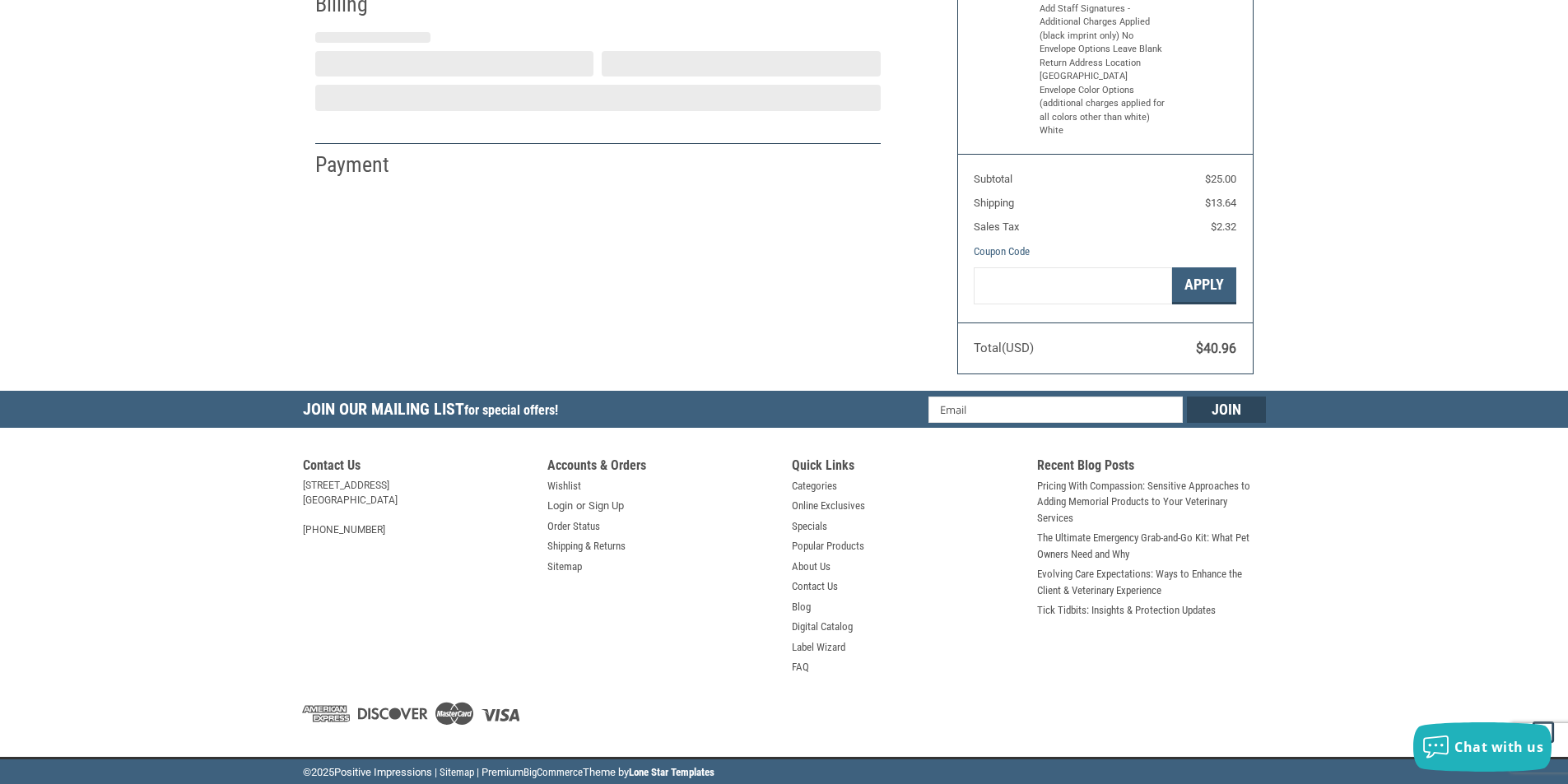
select select "PA"
select select "US"
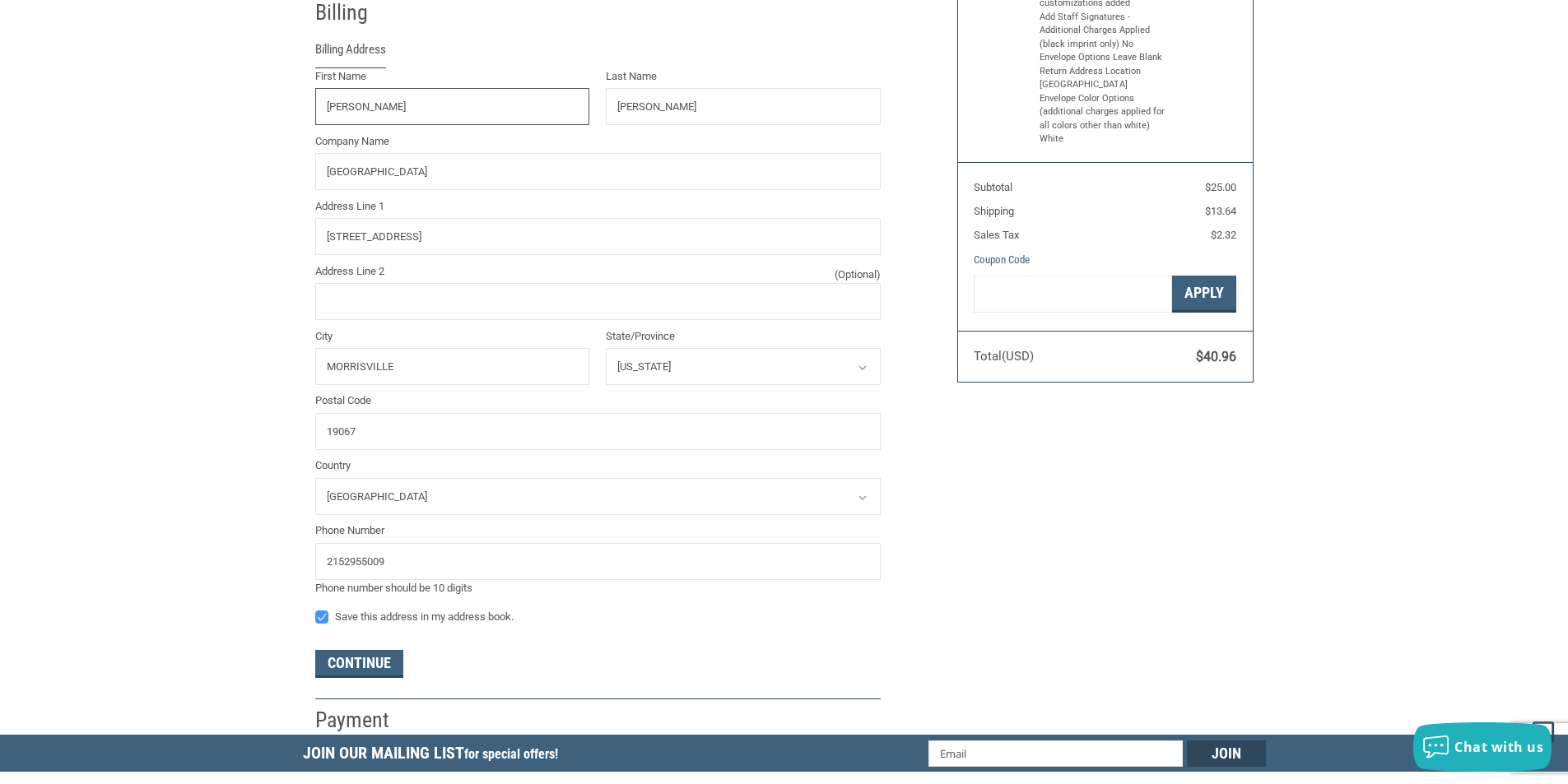
scroll to position [290, 0]
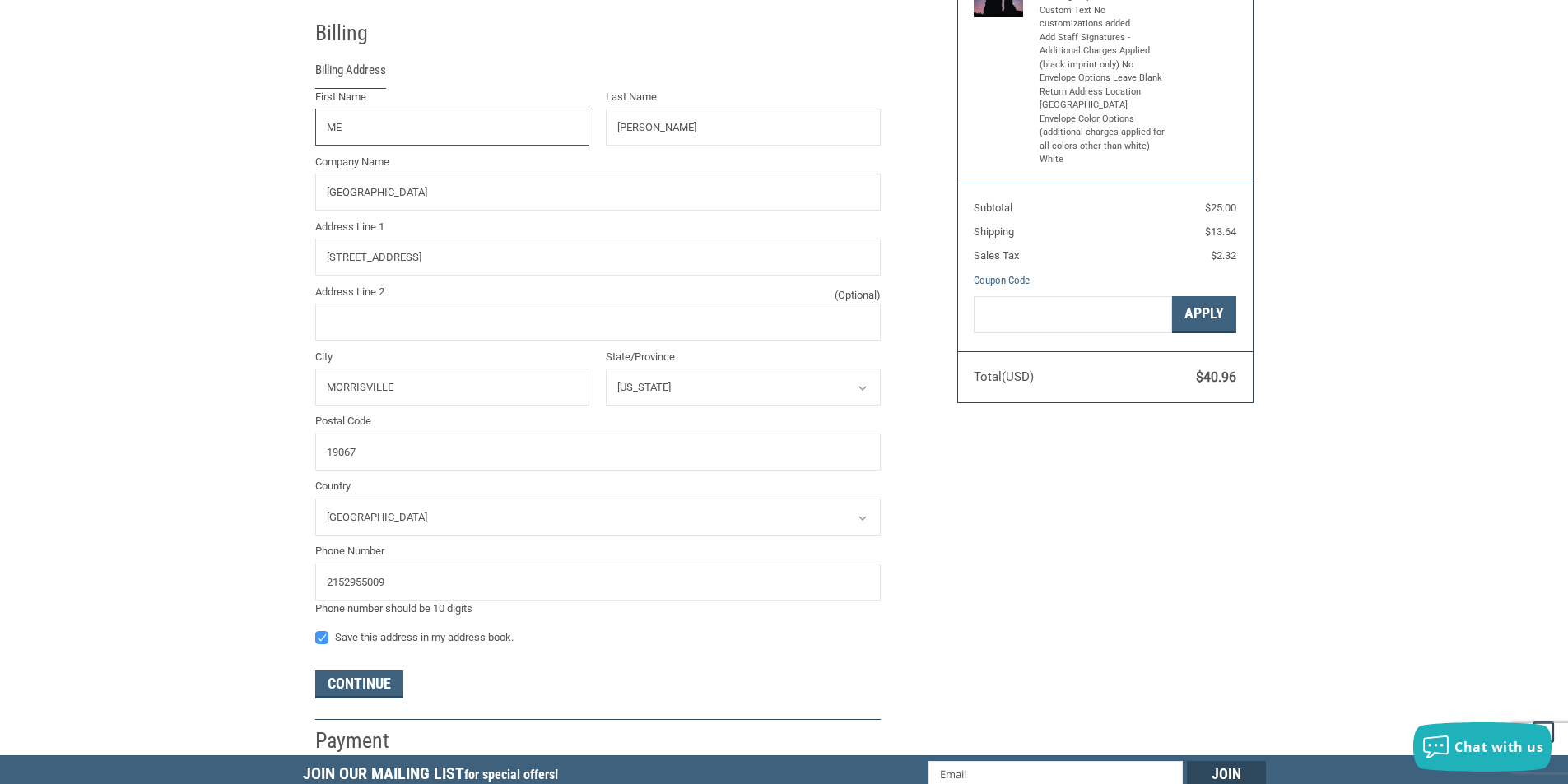
type input "M"
drag, startPoint x: 689, startPoint y: 127, endPoint x: 424, endPoint y: 142, distance: 265.4
click at [427, 141] on div "First Name Last Name SIMMONS Company Name MORRISVILLE VETERINARY HOSPITAL Addre…" at bounding box center [598, 352] width 582 height 528
drag, startPoint x: 543, startPoint y: 193, endPoint x: 232, endPoint y: 220, distance: 312.2
click at [250, 207] on div "Customer CLIENTSERVICE@MORRISVILLEVET.COM Sign Out Shipping M SIMMONS MORRISVIL…" at bounding box center [784, 288] width 1568 height 935
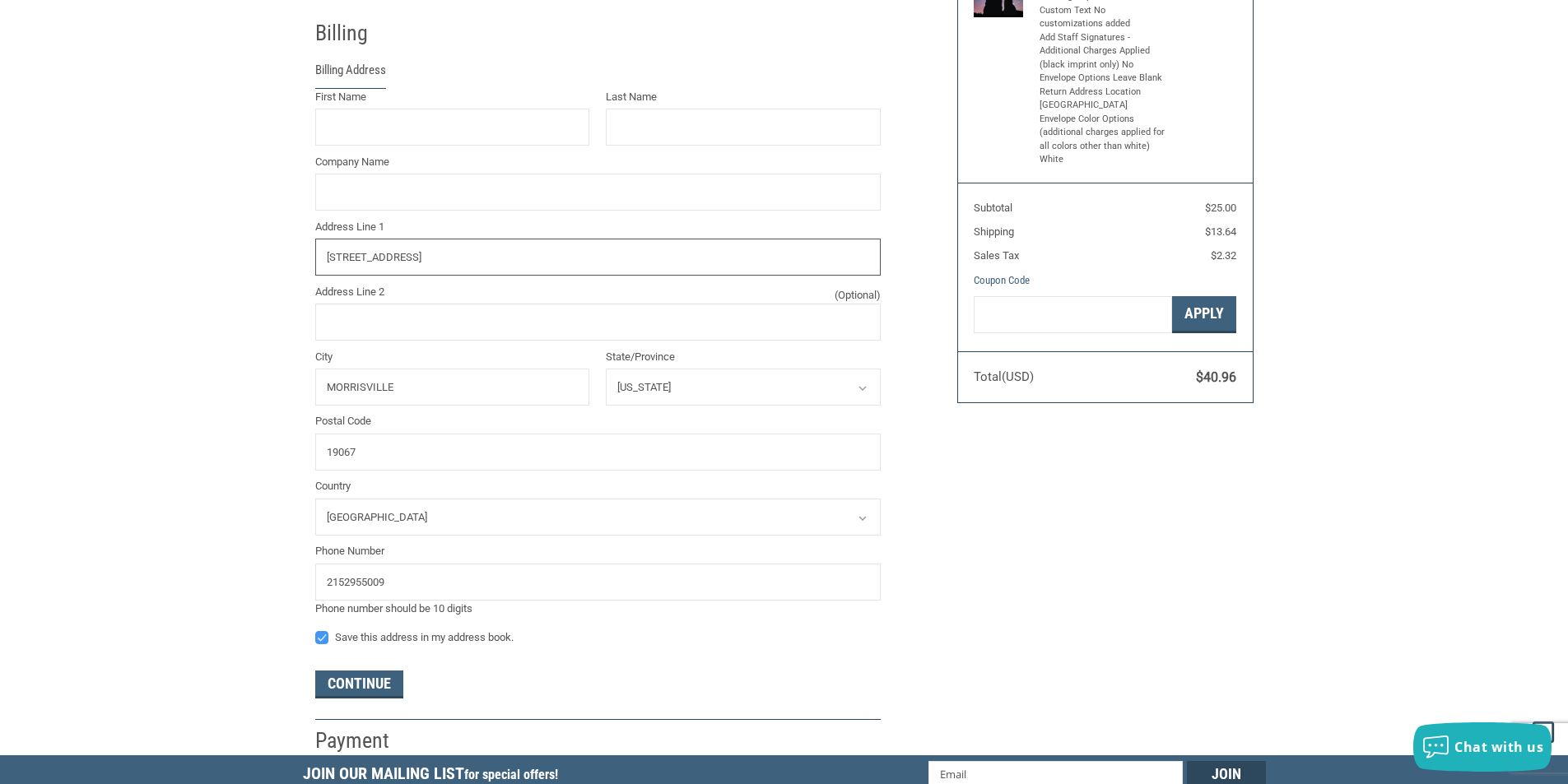
drag, startPoint x: 459, startPoint y: 254, endPoint x: 196, endPoint y: 266, distance: 263.3
click at [202, 253] on div "Customer CLIENTSERVICE@MORRISVILLEVET.COM Sign Out Shipping M SIMMONS MORRISVIL…" at bounding box center [784, 288] width 1568 height 935
drag, startPoint x: 359, startPoint y: 447, endPoint x: 231, endPoint y: 440, distance: 128.2
click at [233, 440] on div "Customer CLIENTSERVICE@MORRISVILLEVET.COM Sign Out Shipping M SIMMONS MORRISVIL…" at bounding box center [784, 288] width 1568 height 935
drag, startPoint x: 334, startPoint y: 386, endPoint x: 238, endPoint y: 390, distance: 96.1
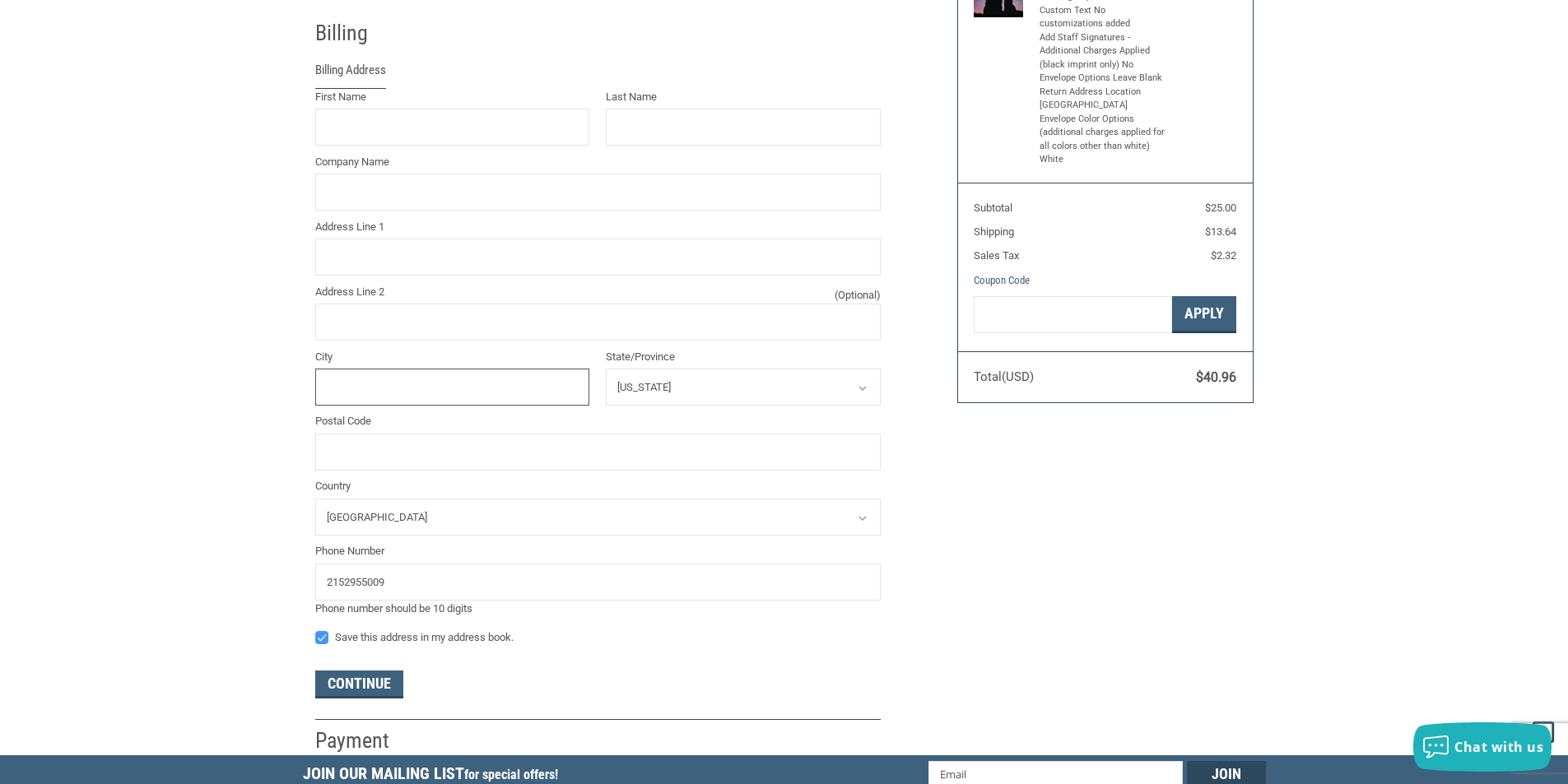
click at [184, 383] on div "Customer CLIENTSERVICE@MORRISVILLEVET.COM Sign Out Shipping M SIMMONS MORRISVIL…" at bounding box center [784, 288] width 1568 height 935
drag, startPoint x: 416, startPoint y: 586, endPoint x: 135, endPoint y: 574, distance: 281.3
click at [135, 574] on div "Customer CLIENTSERVICE@MORRISVILLEVET.COM Sign Out Shipping M SIMMONS MORRISVIL…" at bounding box center [784, 288] width 1568 height 935
click at [323, 637] on label "Save this address in my address book." at bounding box center [598, 637] width 566 height 13
click at [316, 630] on input "Save this address in my address book." at bounding box center [315, 630] width 1 height 1
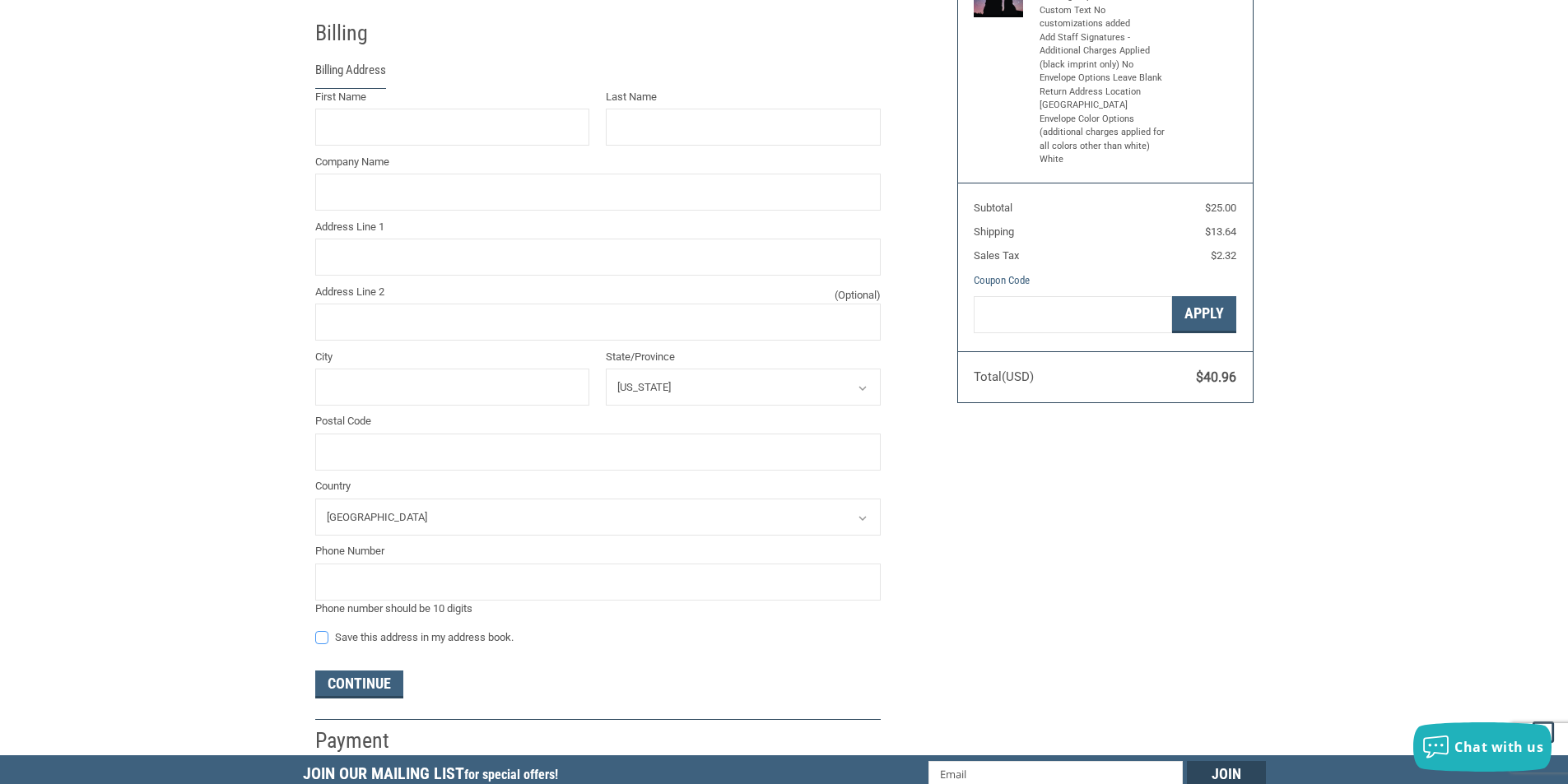
checkbox input "false"
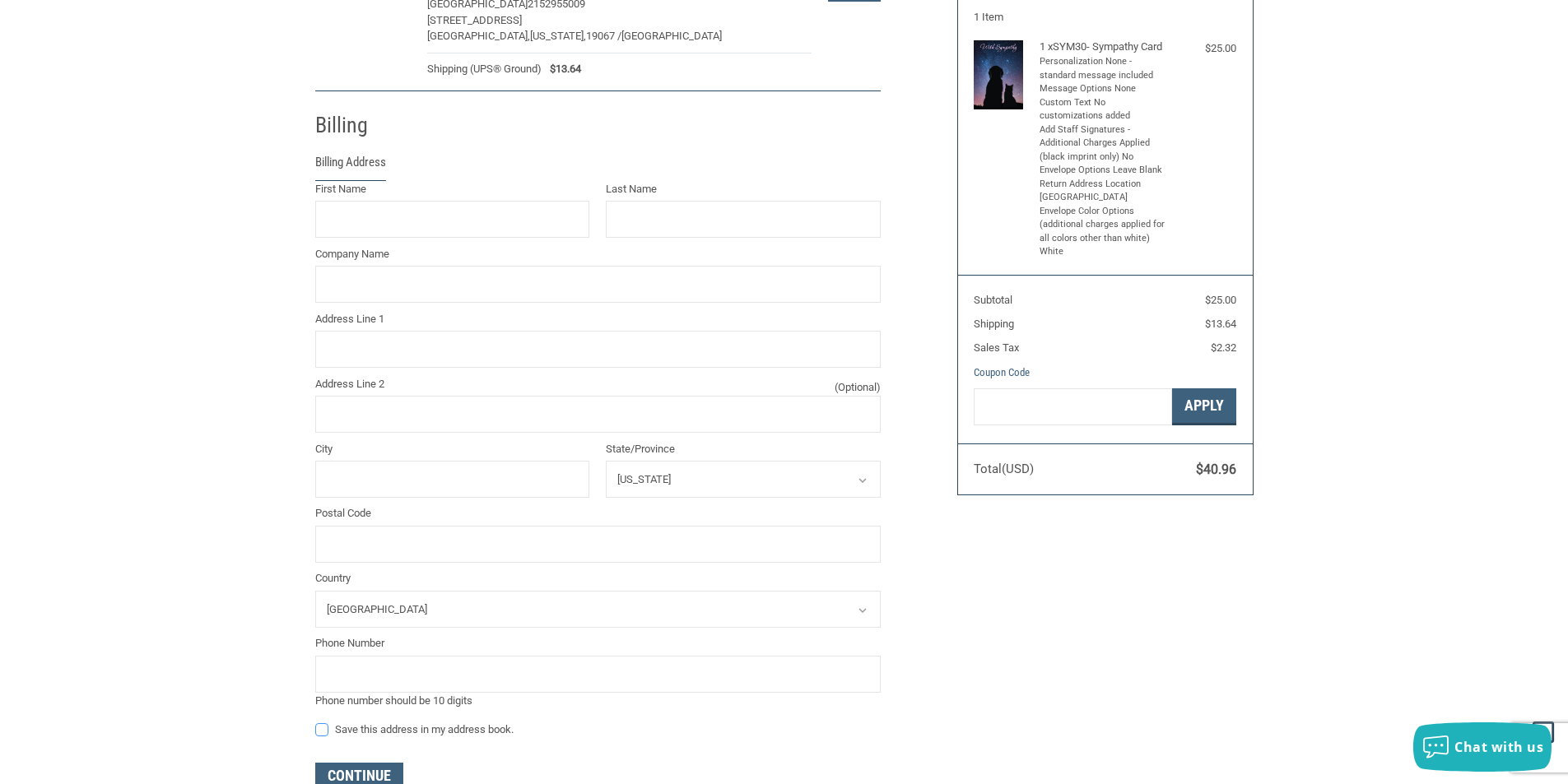
scroll to position [0, 0]
